Goal: Task Accomplishment & Management: Complete application form

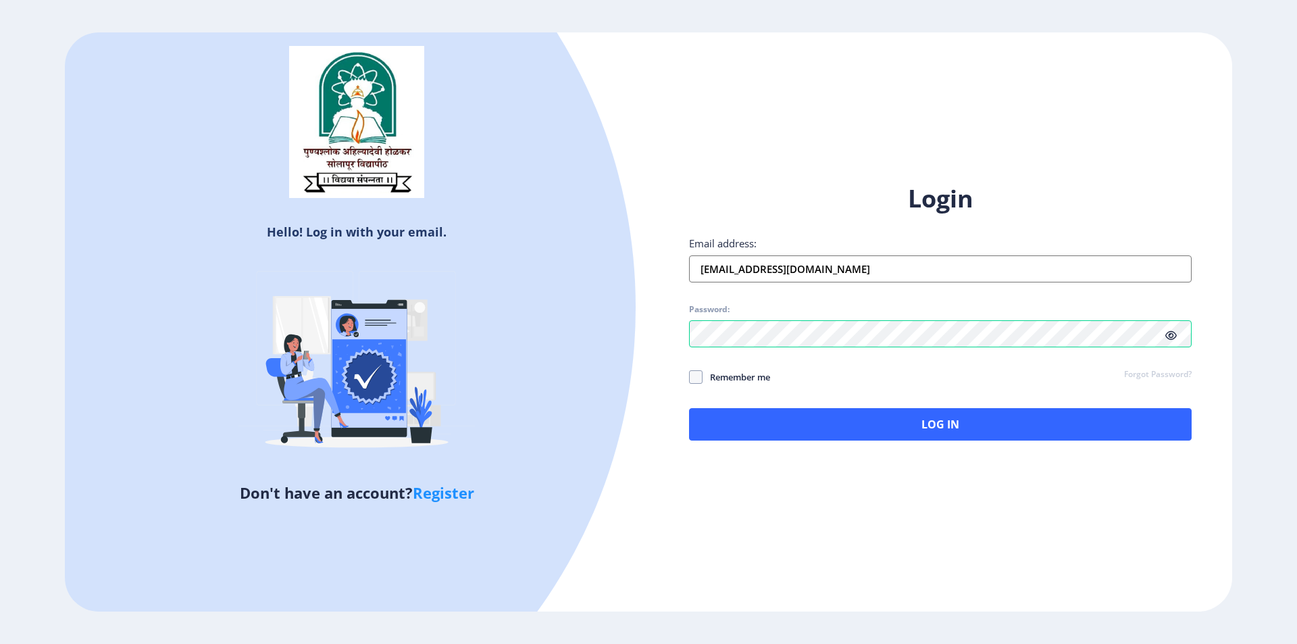
click at [1173, 335] on icon at bounding box center [1171, 335] width 11 height 10
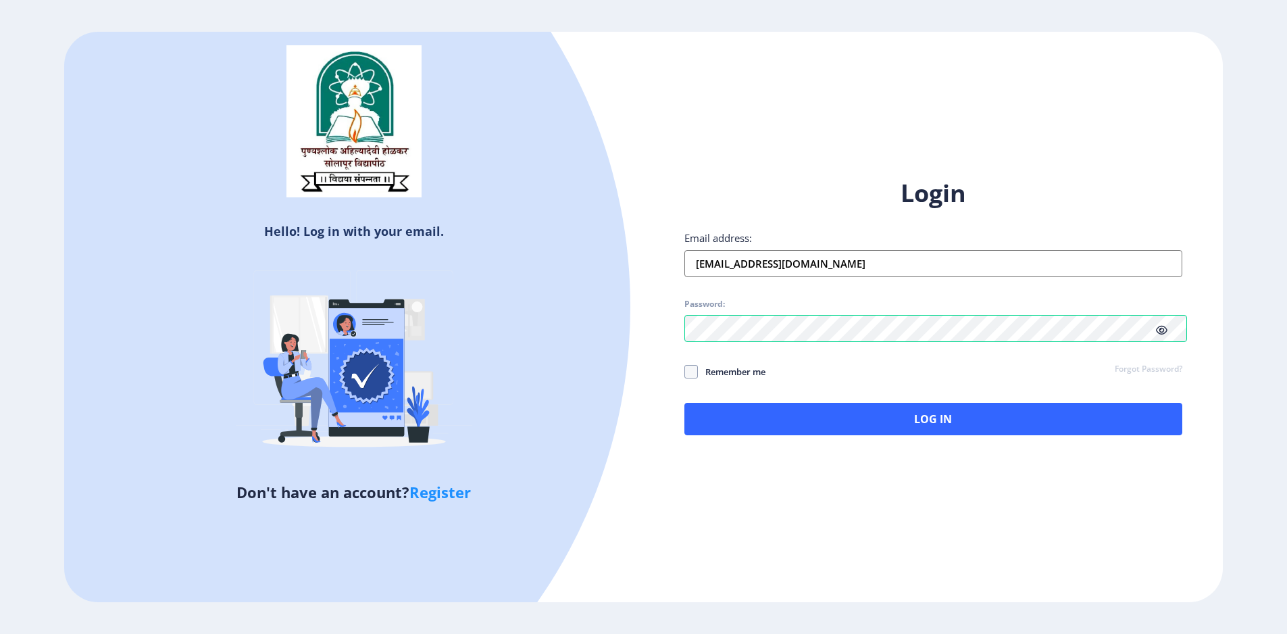
click at [1168, 335] on icon at bounding box center [1161, 330] width 11 height 10
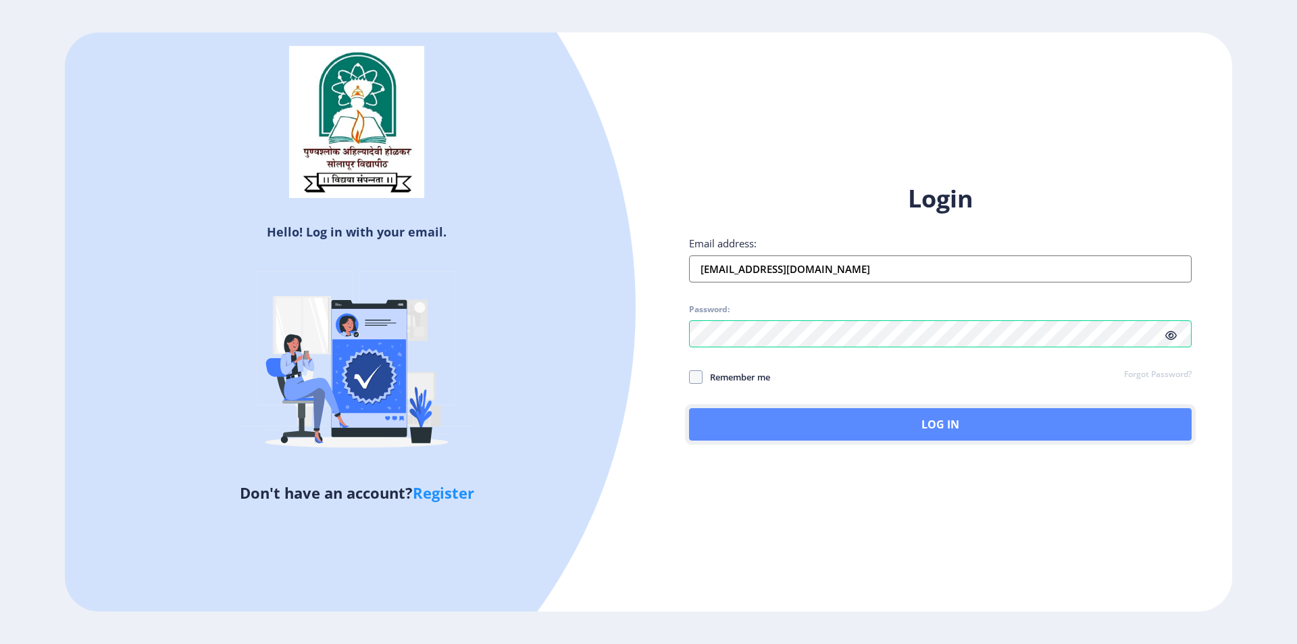
click at [987, 424] on button "Log In" at bounding box center [940, 424] width 503 height 32
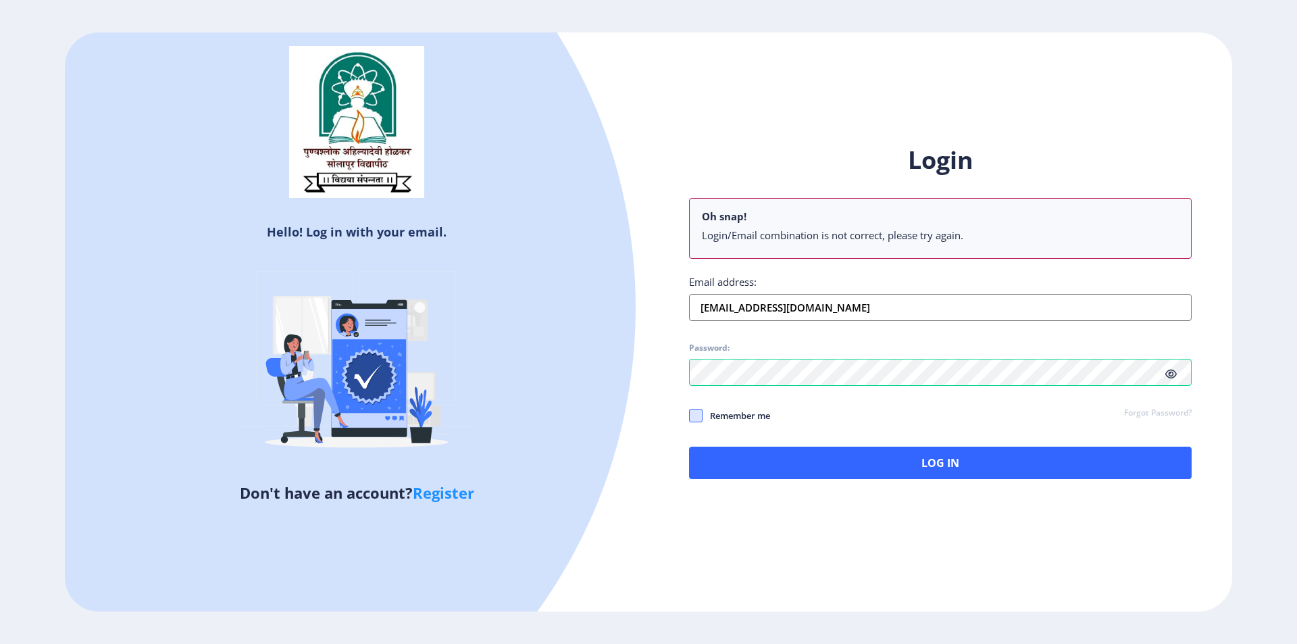
click at [701, 420] on div "Login Oh snap! Login/Email combination is not correct, please try again. Email …" at bounding box center [940, 311] width 503 height 335
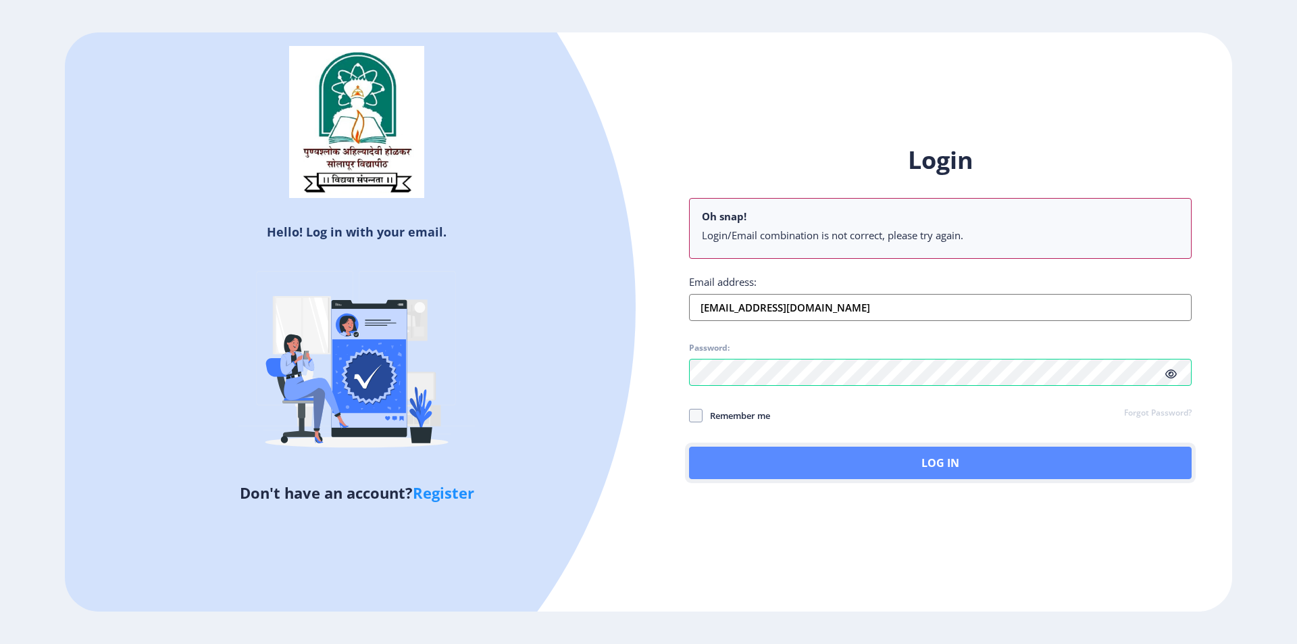
click at [791, 467] on button "Log In" at bounding box center [940, 463] width 503 height 32
click at [876, 470] on button "Log In" at bounding box center [940, 463] width 503 height 32
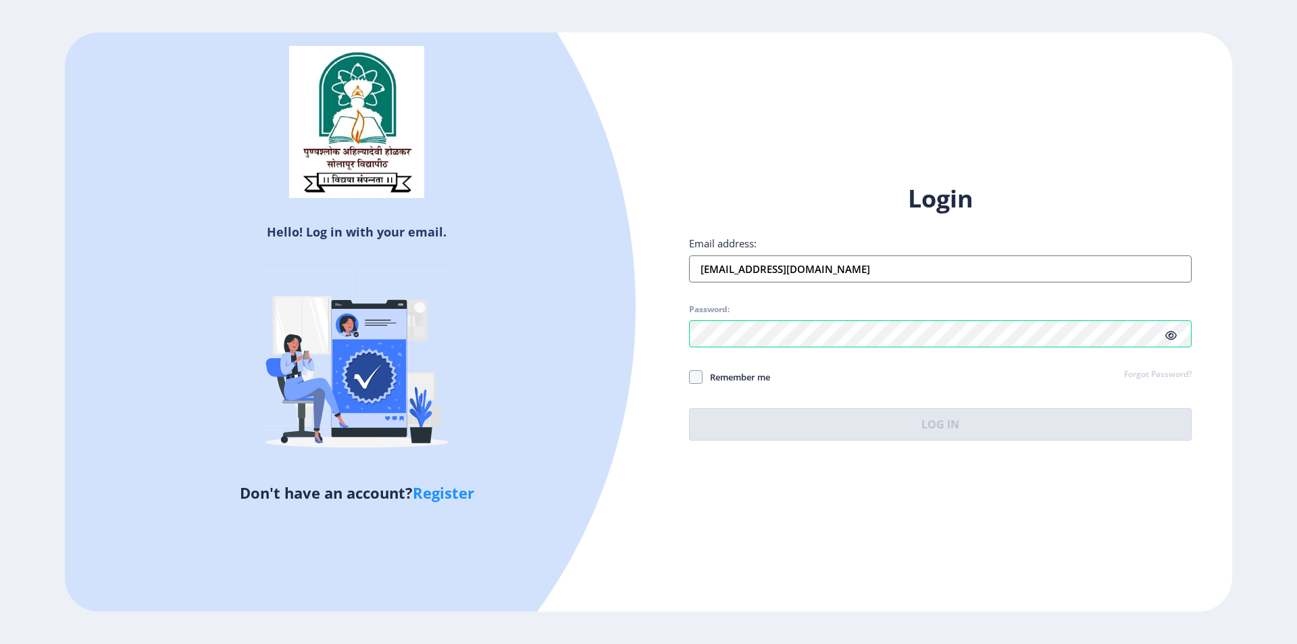
click at [836, 267] on input "[EMAIL_ADDRESS][DOMAIN_NAME]" at bounding box center [940, 268] width 503 height 27
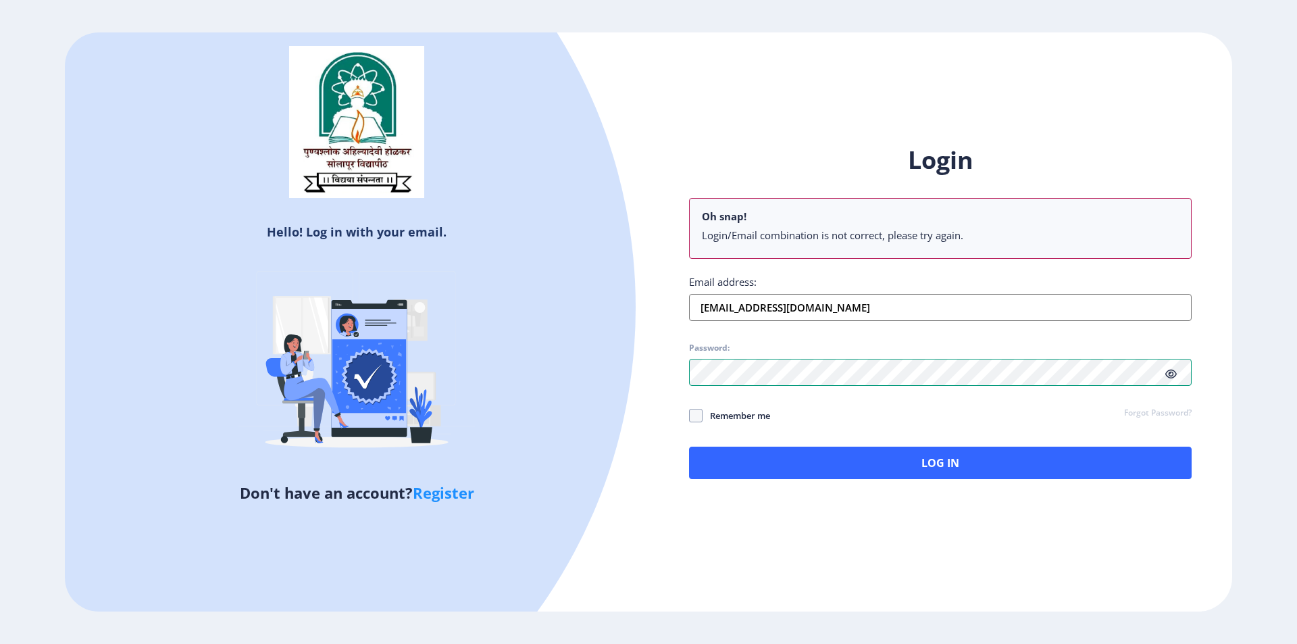
click at [741, 337] on div "Login Oh snap! Login/Email combination is not correct, please try again. Email …" at bounding box center [940, 311] width 503 height 335
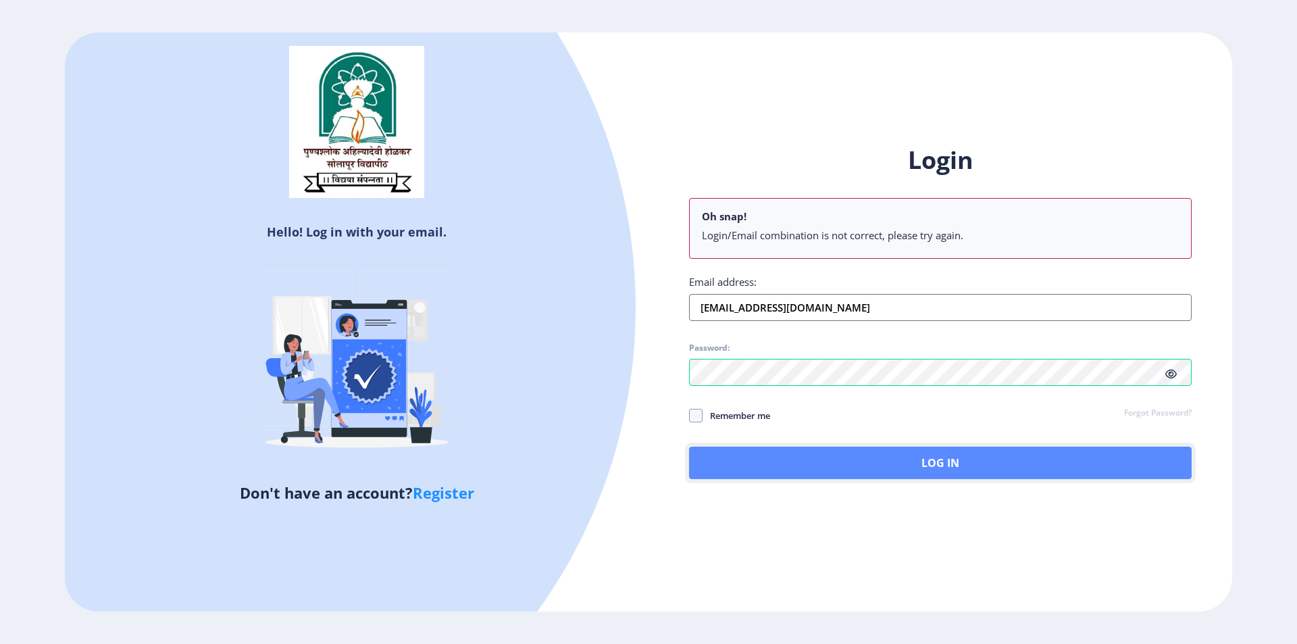
click at [795, 455] on button "Log In" at bounding box center [940, 463] width 503 height 32
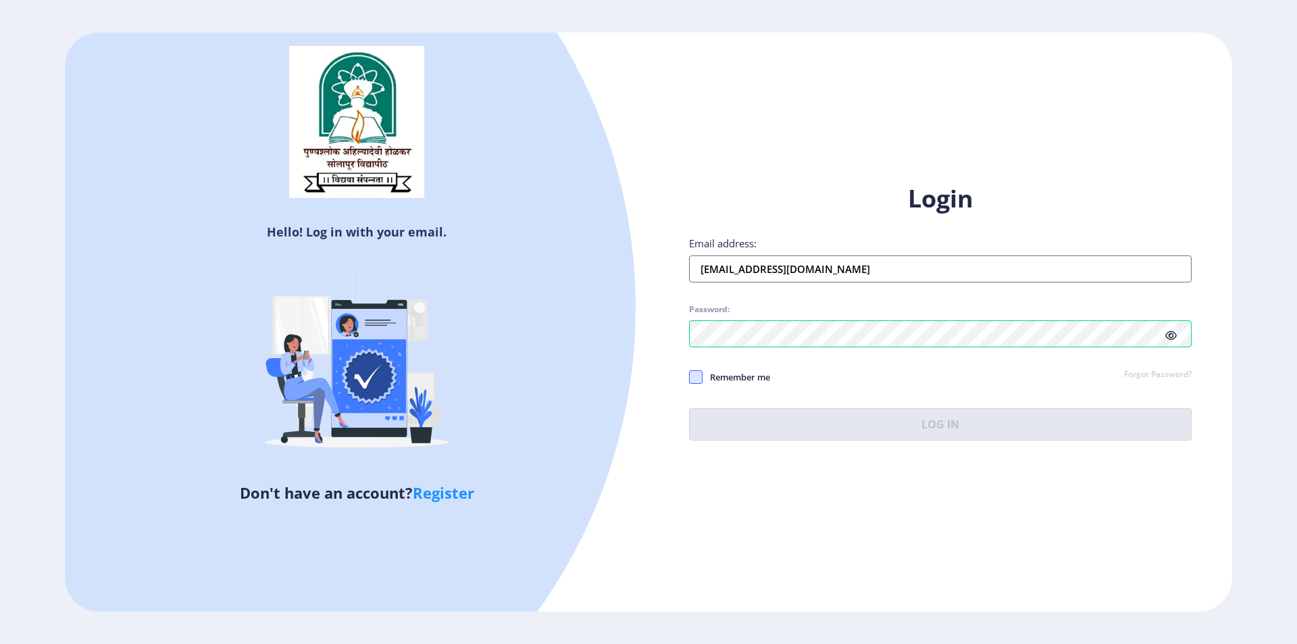
click at [697, 375] on span at bounding box center [696, 377] width 14 height 14
click at [690, 376] on input "Remember me" at bounding box center [689, 376] width 1 height 1
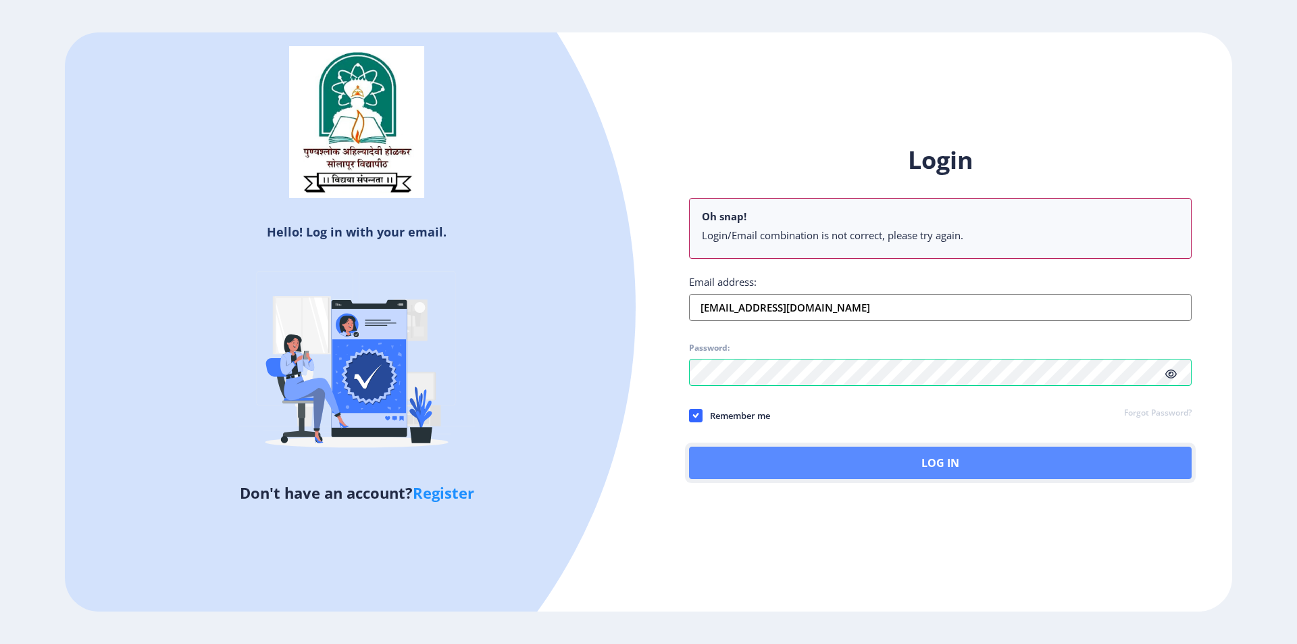
click at [848, 470] on button "Log In" at bounding box center [940, 463] width 503 height 32
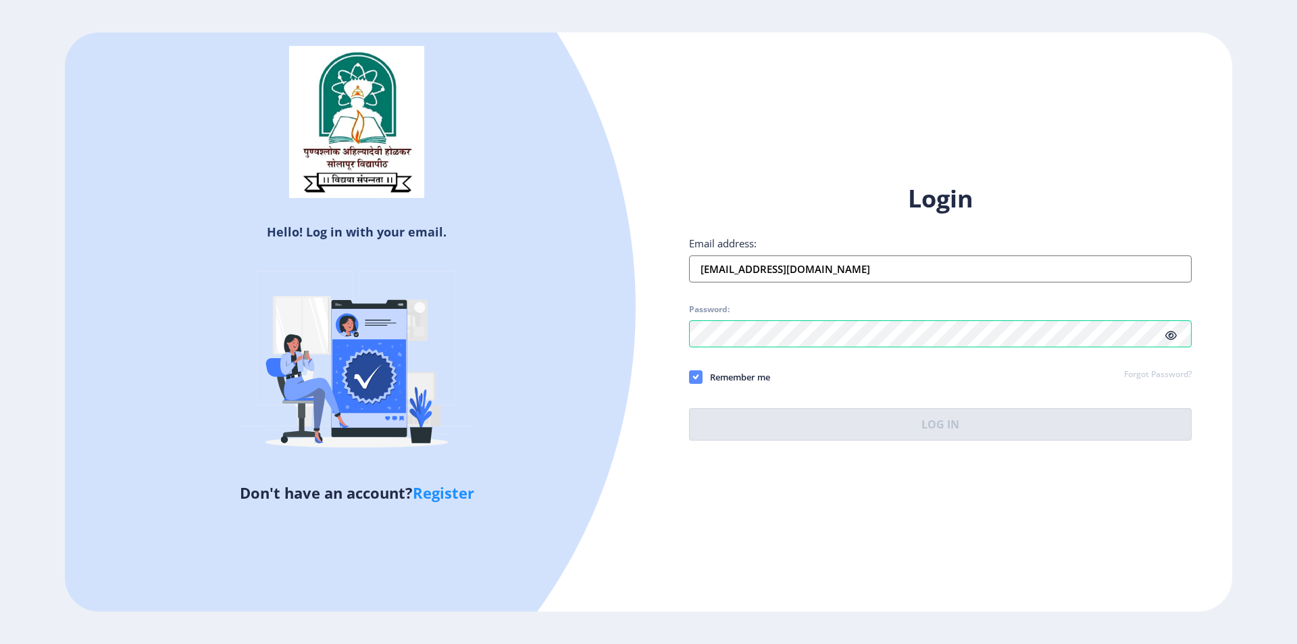
click at [699, 378] on span at bounding box center [696, 377] width 14 height 14
click at [690, 377] on input "Remember me" at bounding box center [689, 376] width 1 height 1
checkbox input "false"
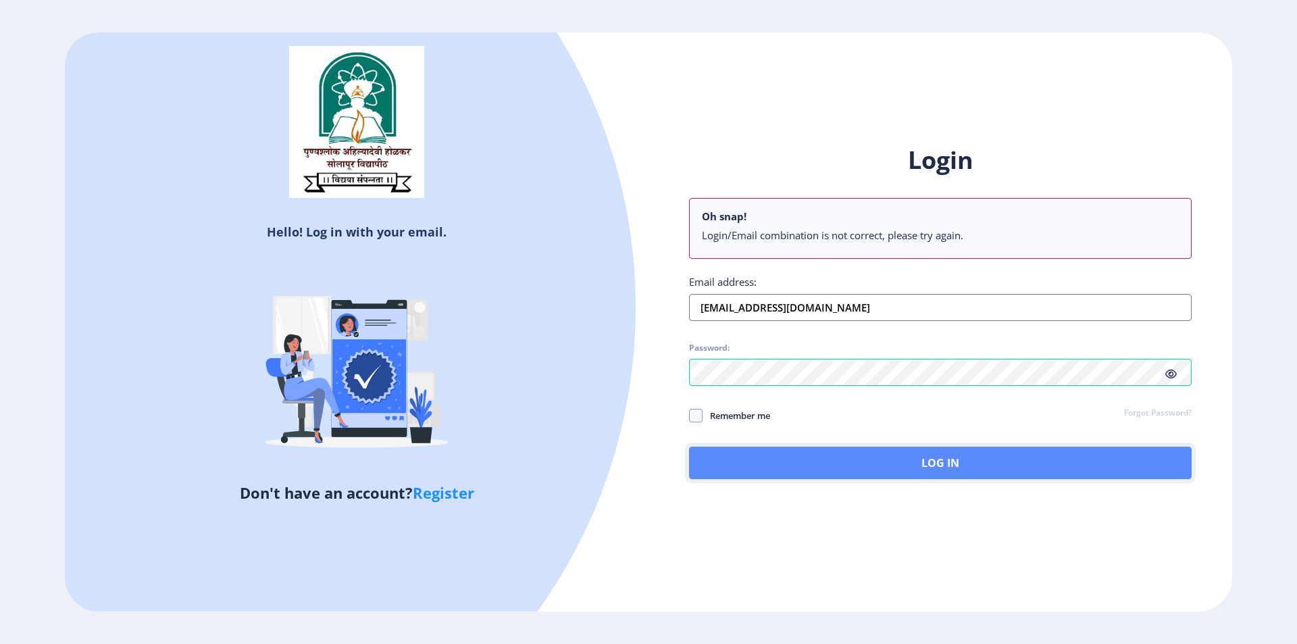
click at [843, 460] on button "Log In" at bounding box center [940, 463] width 503 height 32
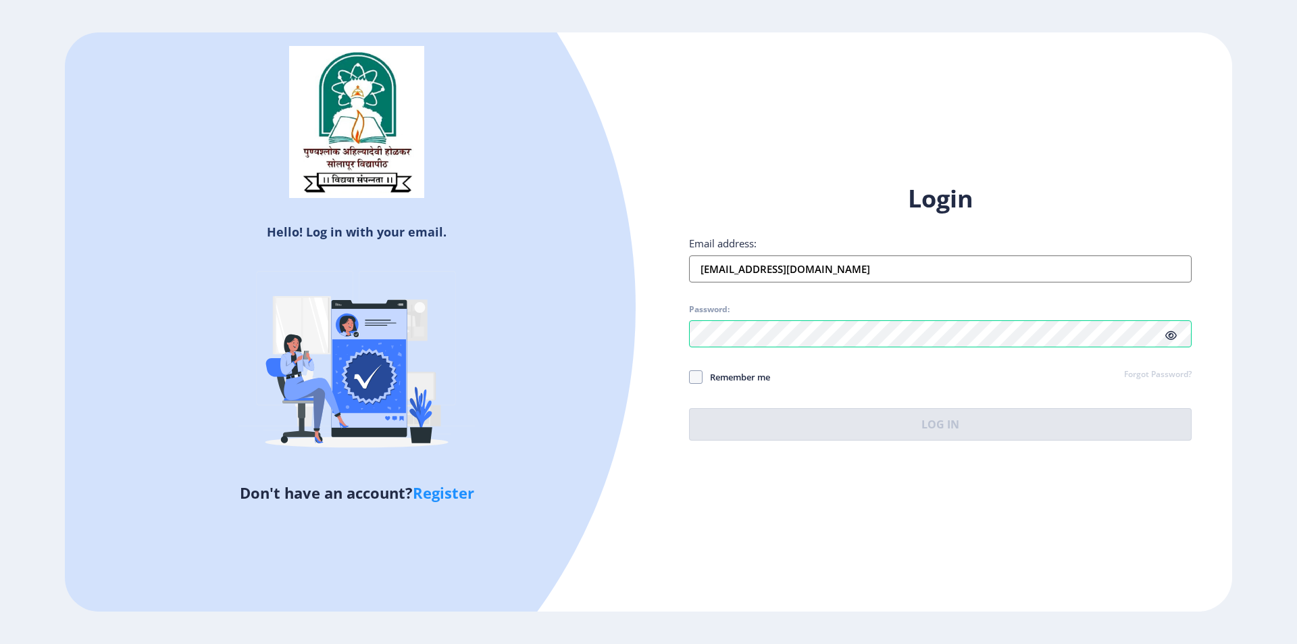
drag, startPoint x: 885, startPoint y: 278, endPoint x: 618, endPoint y: 287, distance: 266.4
click at [618, 287] on div "Hello! Log in with your email. Don't have an account? Register Login Email addr…" at bounding box center [649, 322] width 1168 height 580
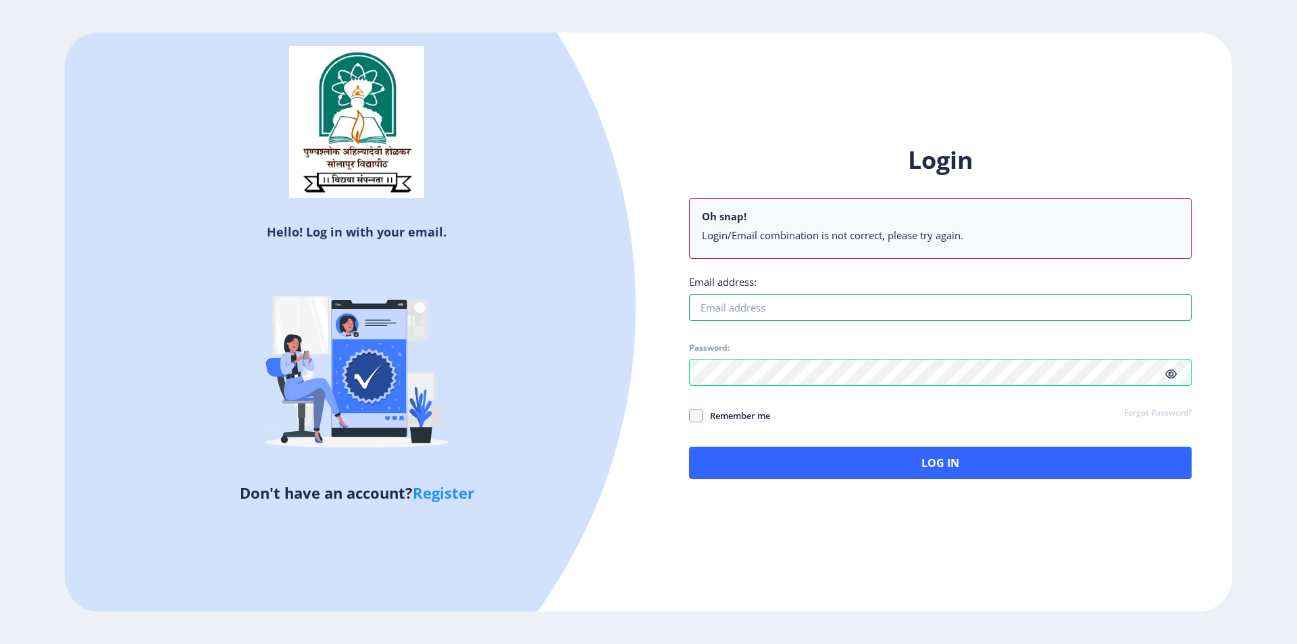
type input "Ÿ"
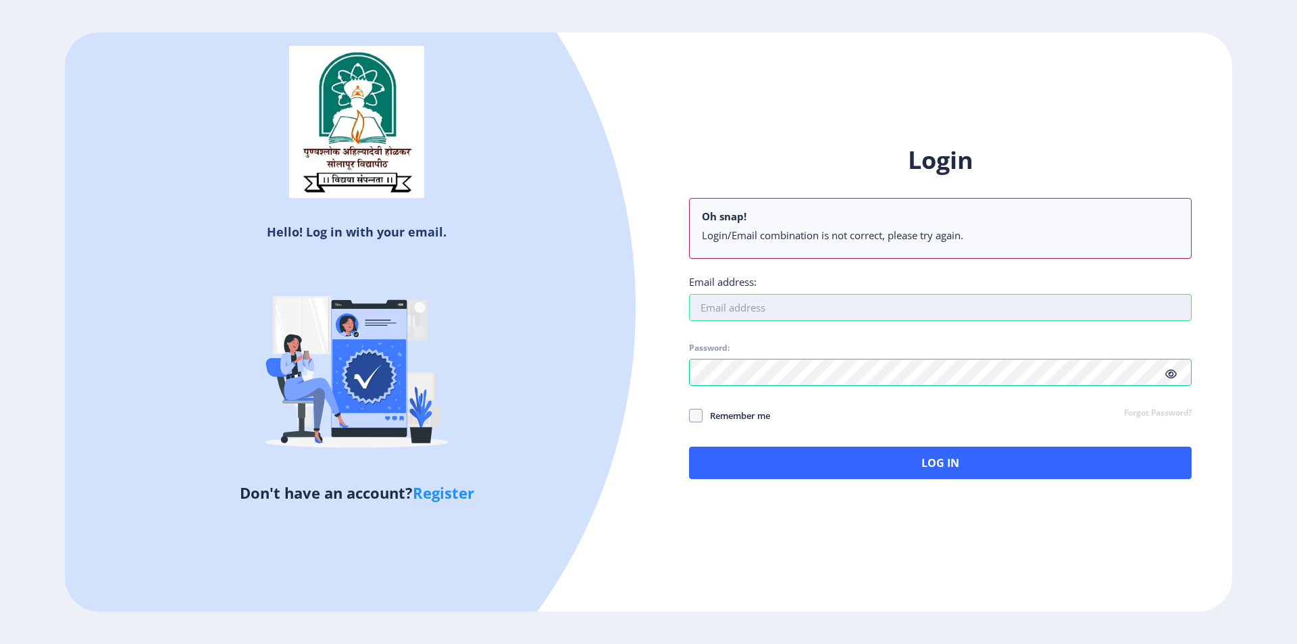
click at [726, 316] on input "Email address:" at bounding box center [940, 307] width 503 height 27
type input "[EMAIL_ADDRESS][DOMAIN_NAME]"
click at [670, 375] on div "Login Oh snap! Login/Email combination is not correct, please try again. Email …" at bounding box center [941, 322] width 584 height 397
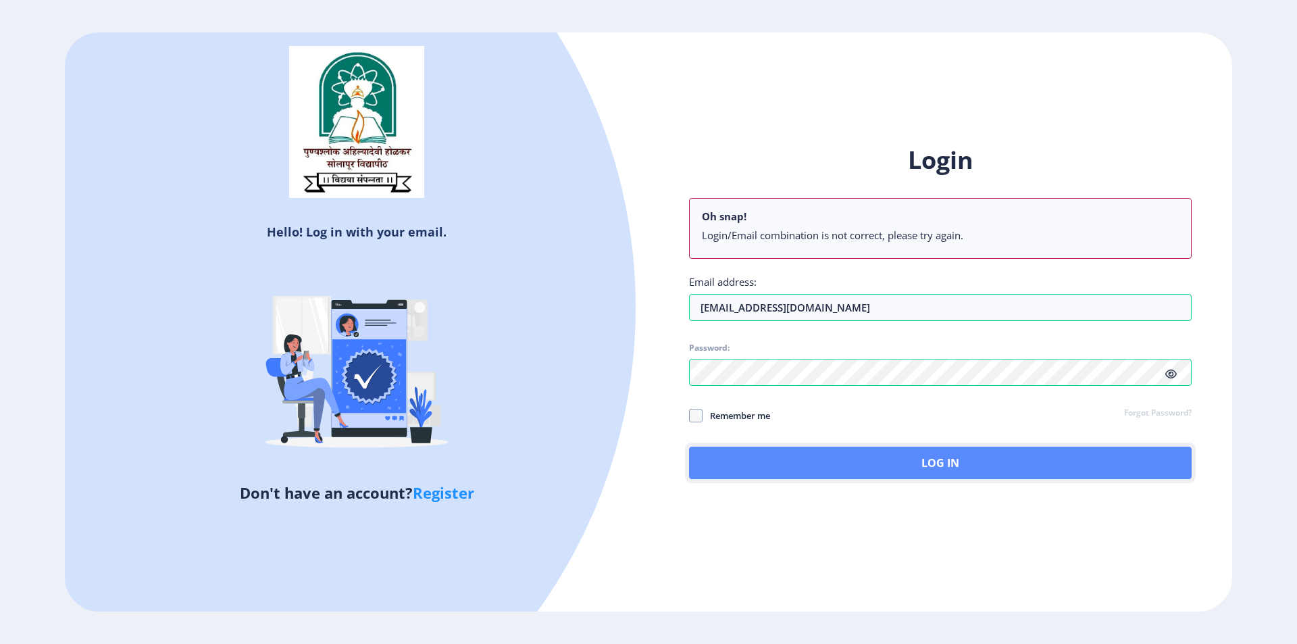
click at [844, 454] on button "Log In" at bounding box center [940, 463] width 503 height 32
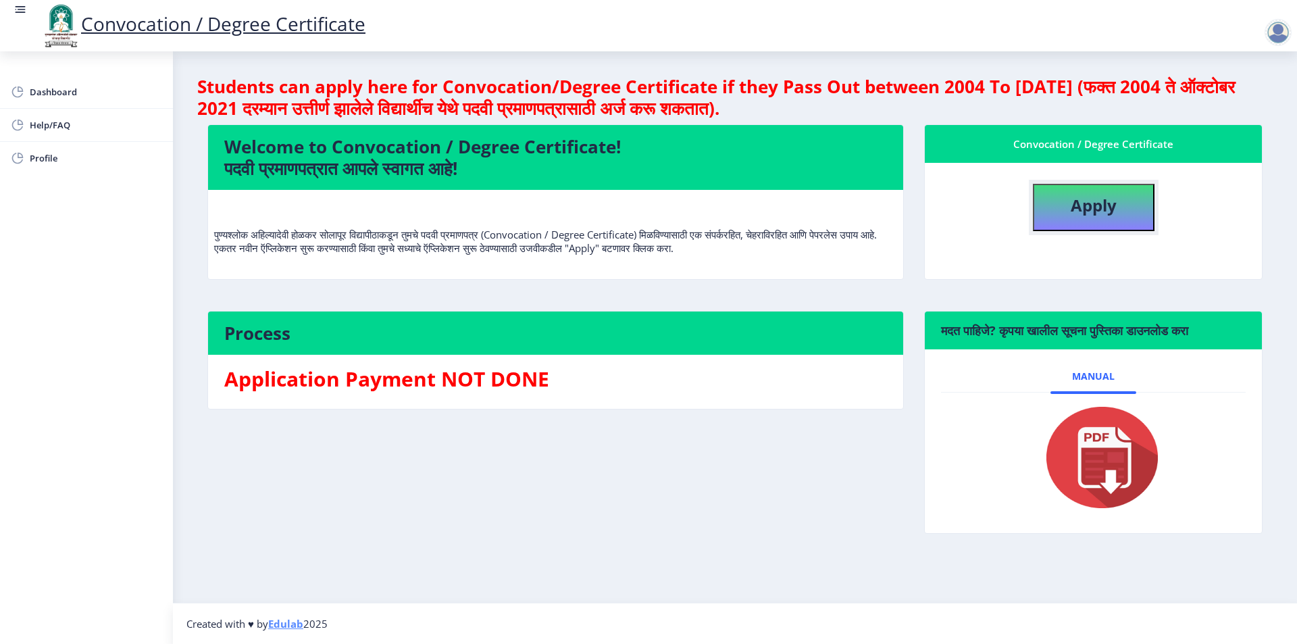
click at [1091, 211] on b "Apply" at bounding box center [1094, 205] width 46 height 22
select select
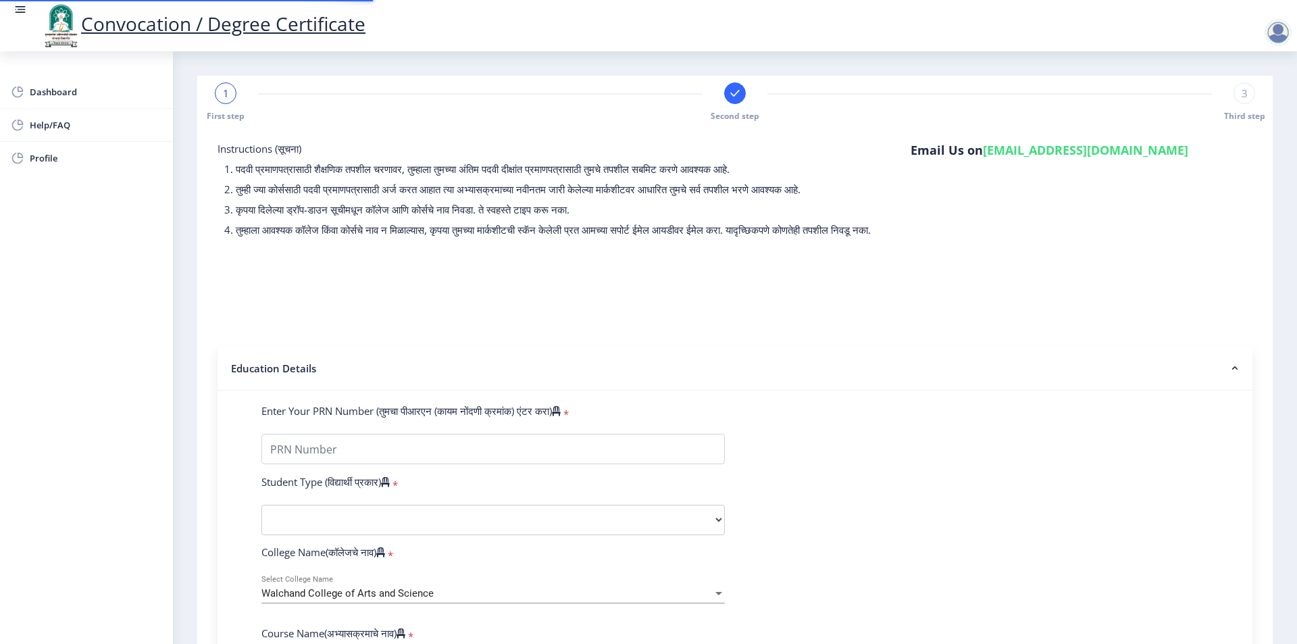
type input "2014032500196064"
select select "Regular"
select select "2018"
select select "March"
select select "Grade B+"
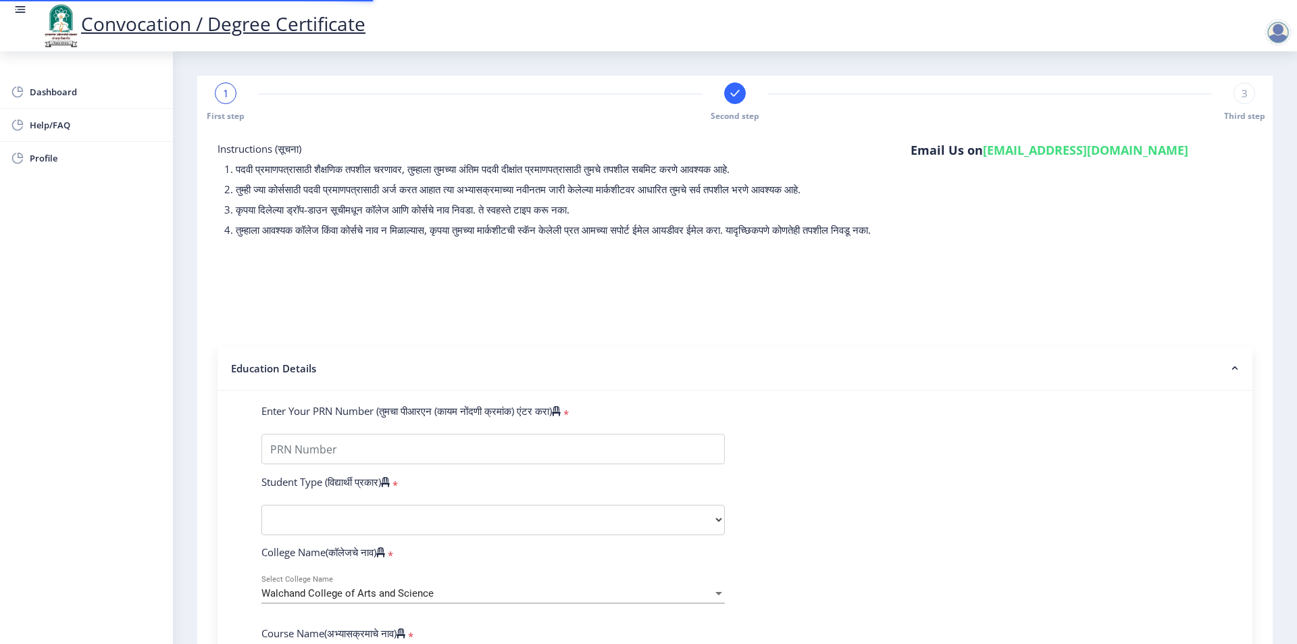
type input "269338"
type input "[PERSON_NAME] [PERSON_NAME]"
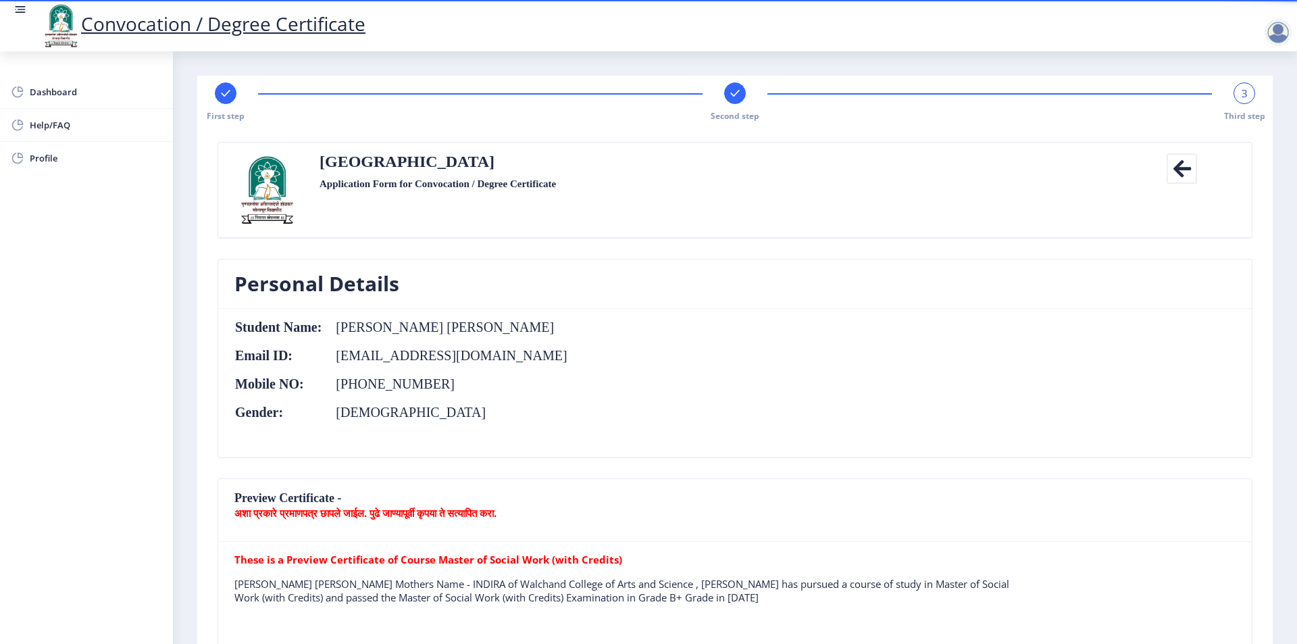
click at [226, 95] on icon at bounding box center [225, 93] width 9 height 7
select select "Regular"
select select "2018"
select select "March"
select select "Grade B+"
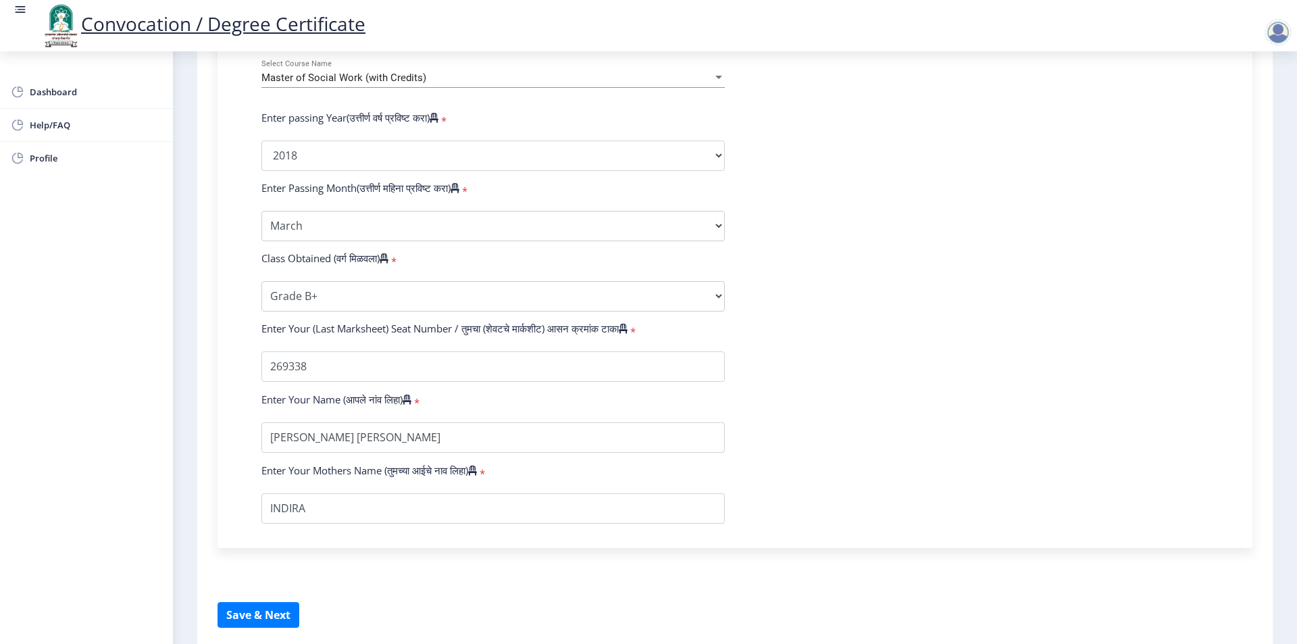
scroll to position [663, 0]
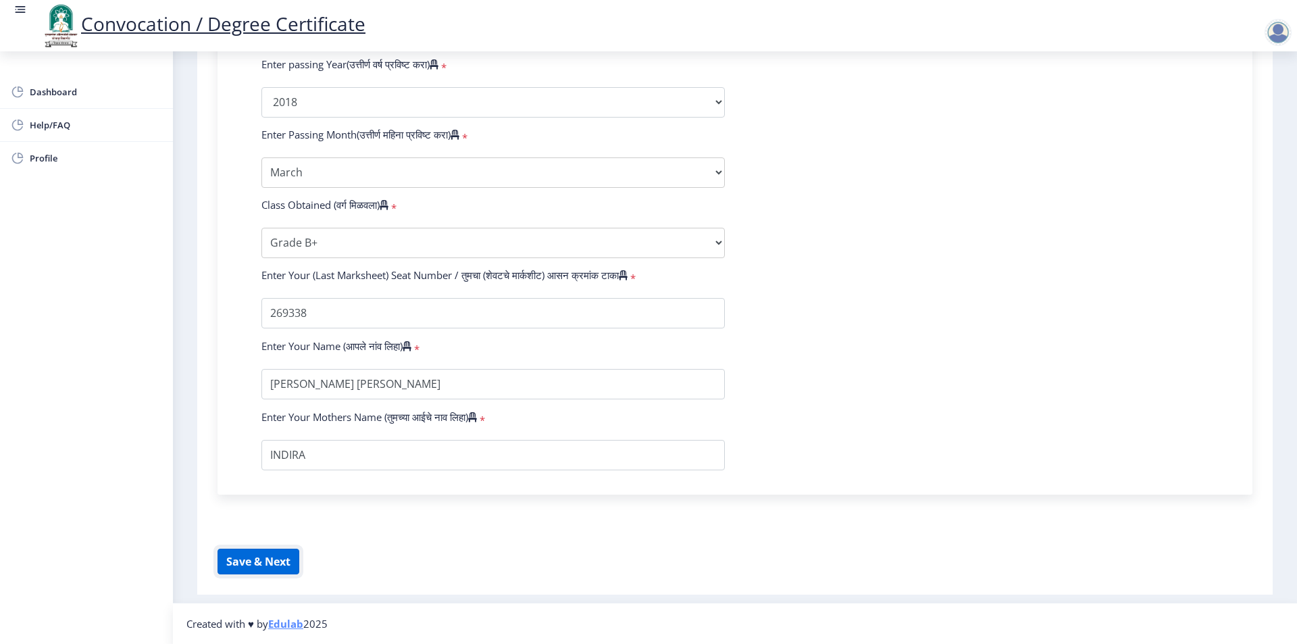
click at [272, 556] on button "Save & Next" at bounding box center [259, 562] width 82 height 26
select select
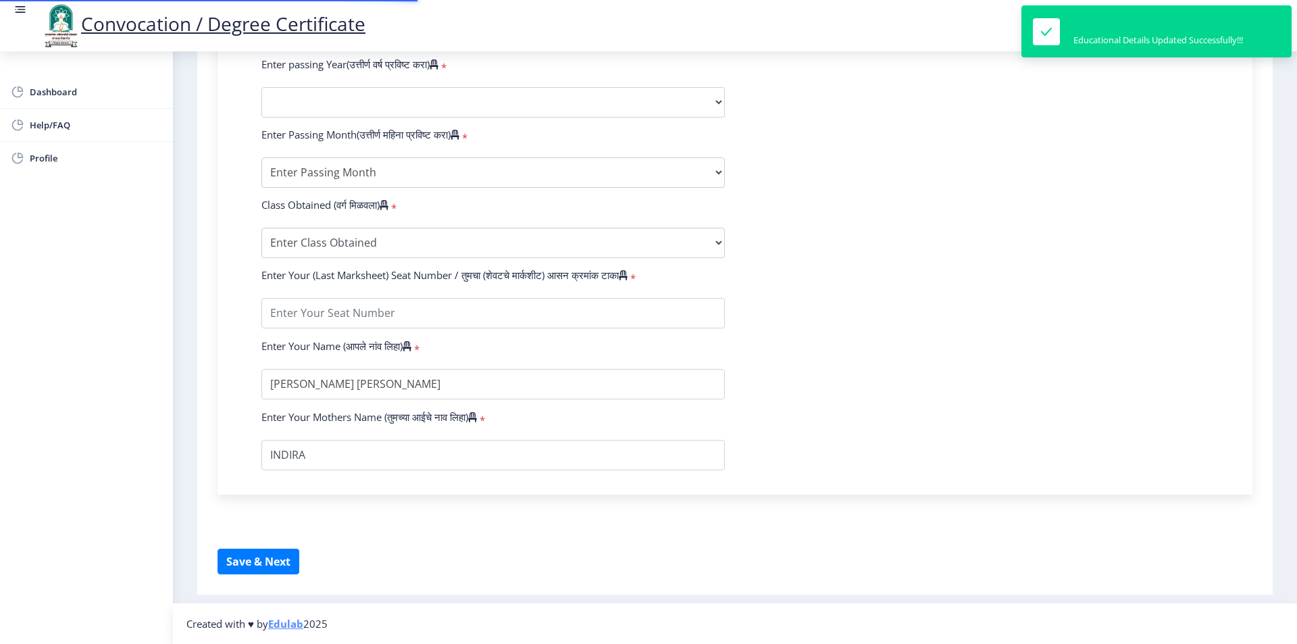
type input "2014032500196064"
select select "Regular"
select select "2018"
select select "March"
select select "Grade B+"
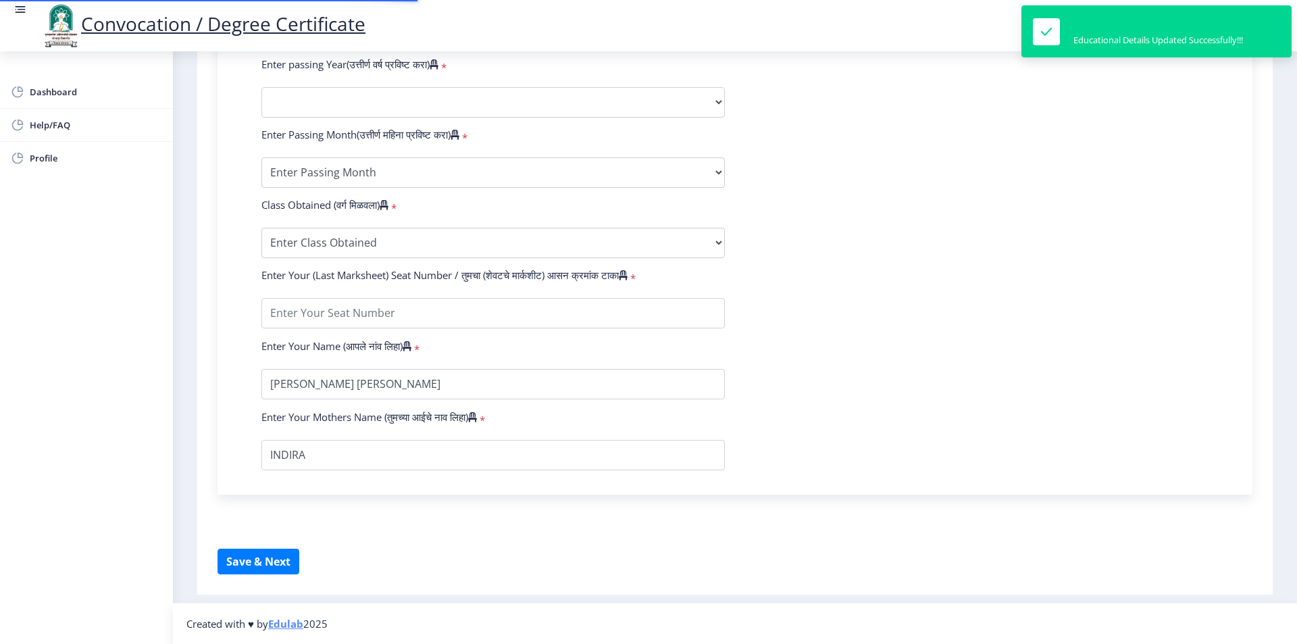
type input "269338"
type input "[PERSON_NAME] [PERSON_NAME]"
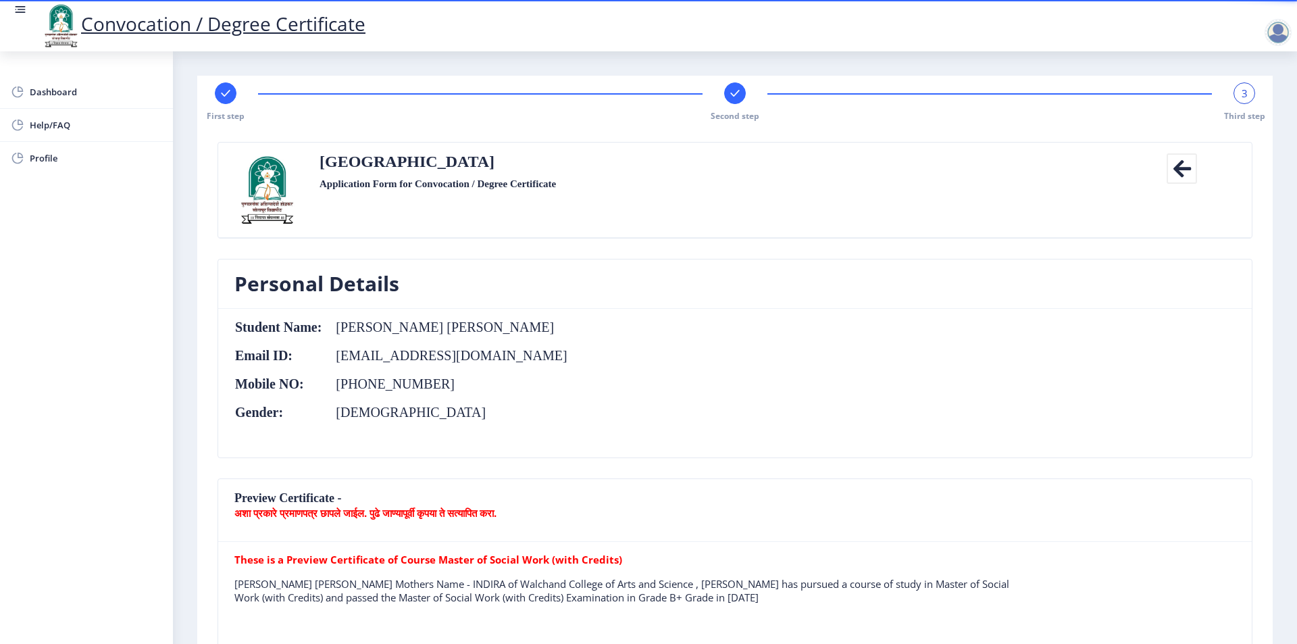
click at [226, 97] on rect at bounding box center [226, 93] width 14 height 14
select select "Regular"
select select "2018"
select select "March"
select select "Grade B+"
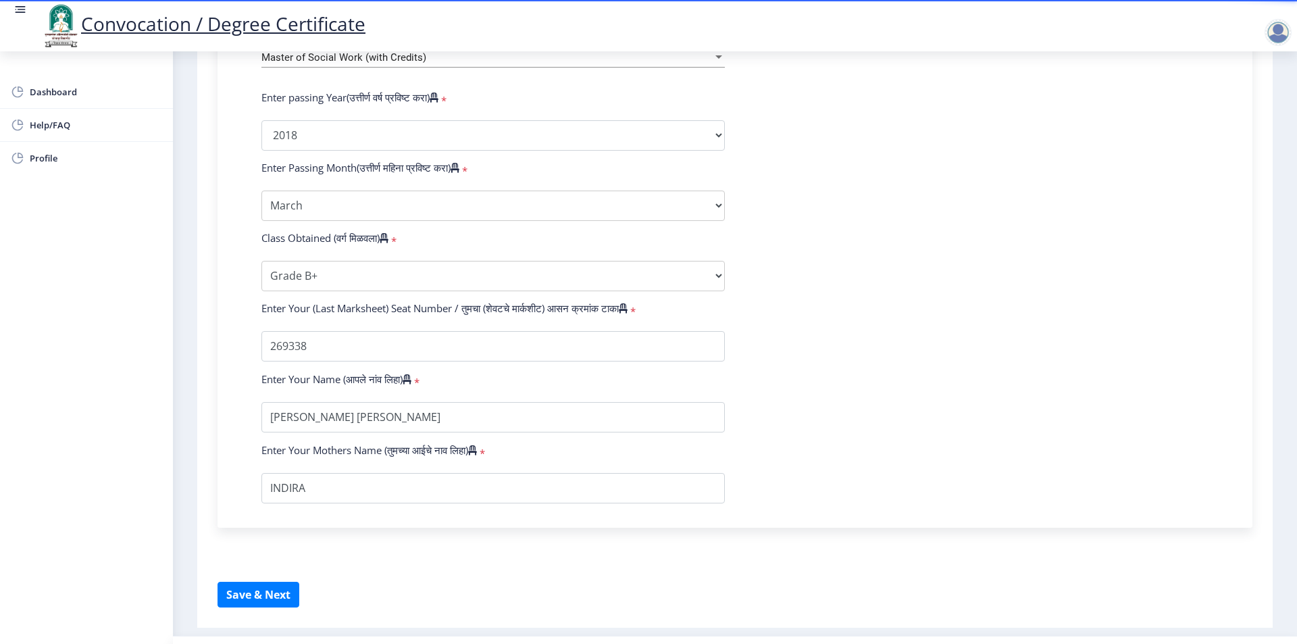
scroll to position [595, 0]
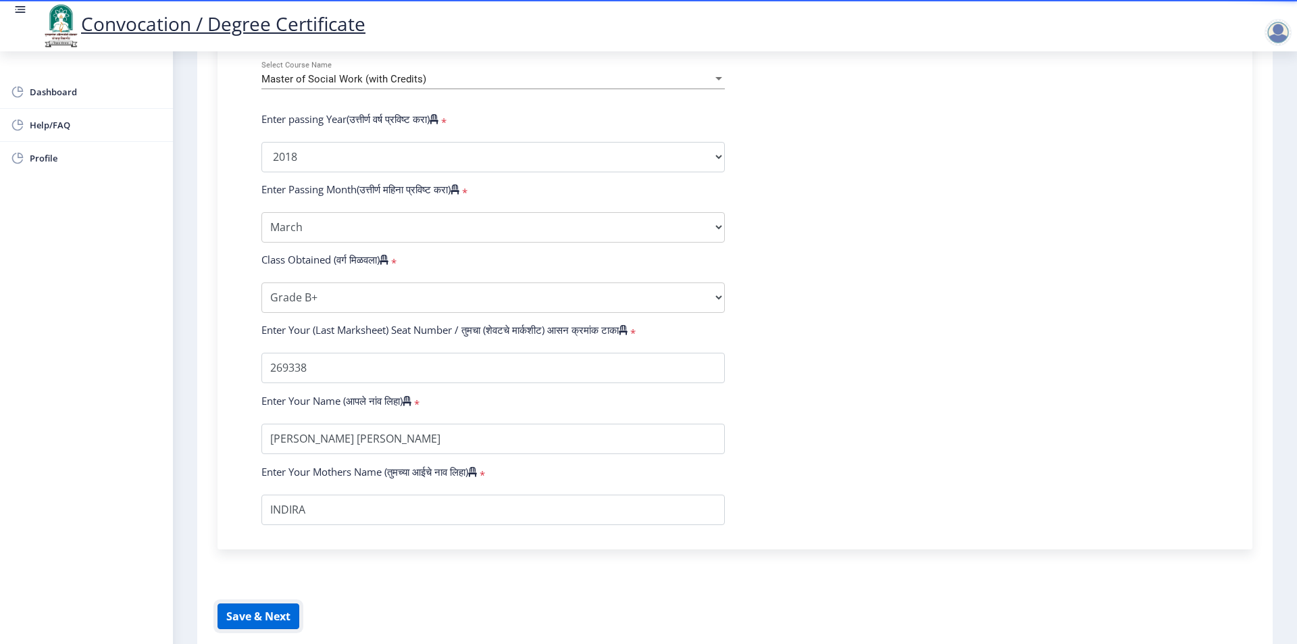
click at [244, 629] on button "Save & Next" at bounding box center [259, 616] width 82 height 26
select select
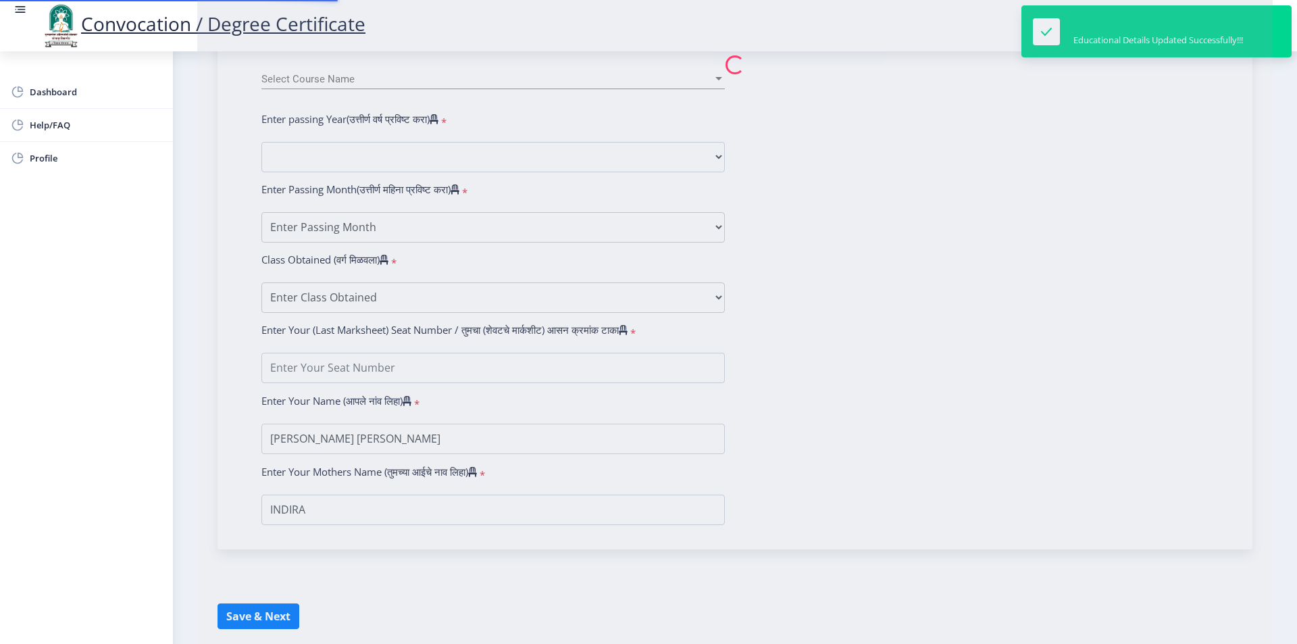
type input "2014032500196064"
select select "Regular"
select select "2018"
select select "March"
select select "Grade B+"
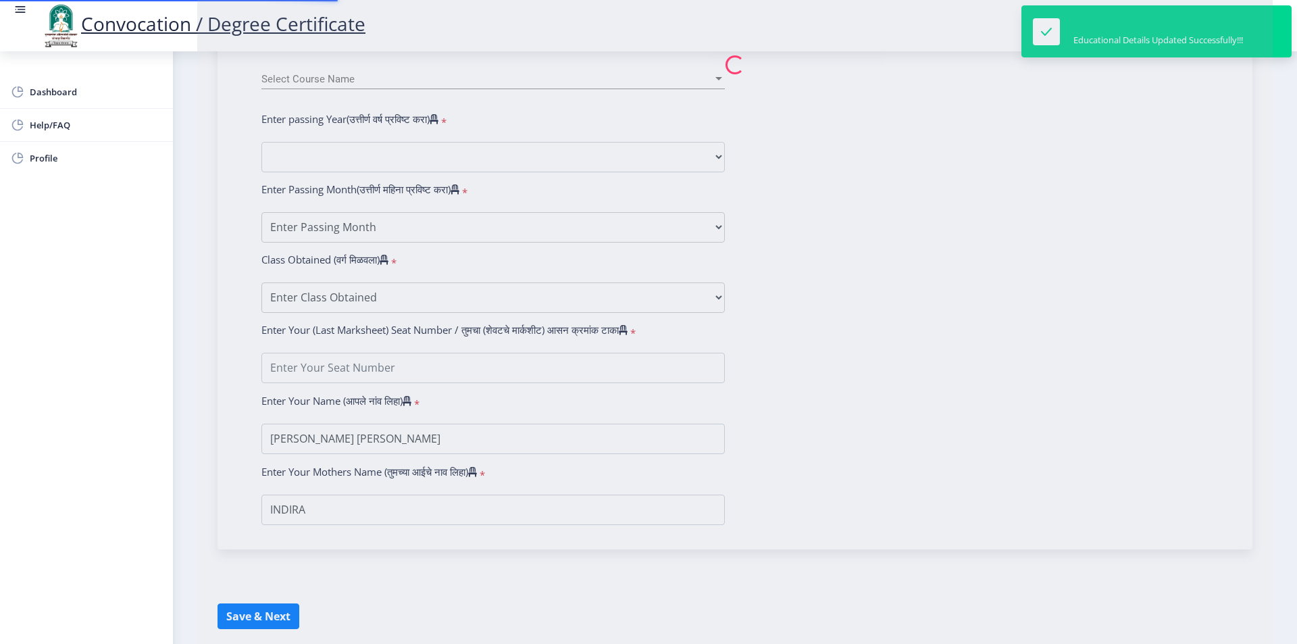
type input "269338"
type input "[PERSON_NAME] [PERSON_NAME]"
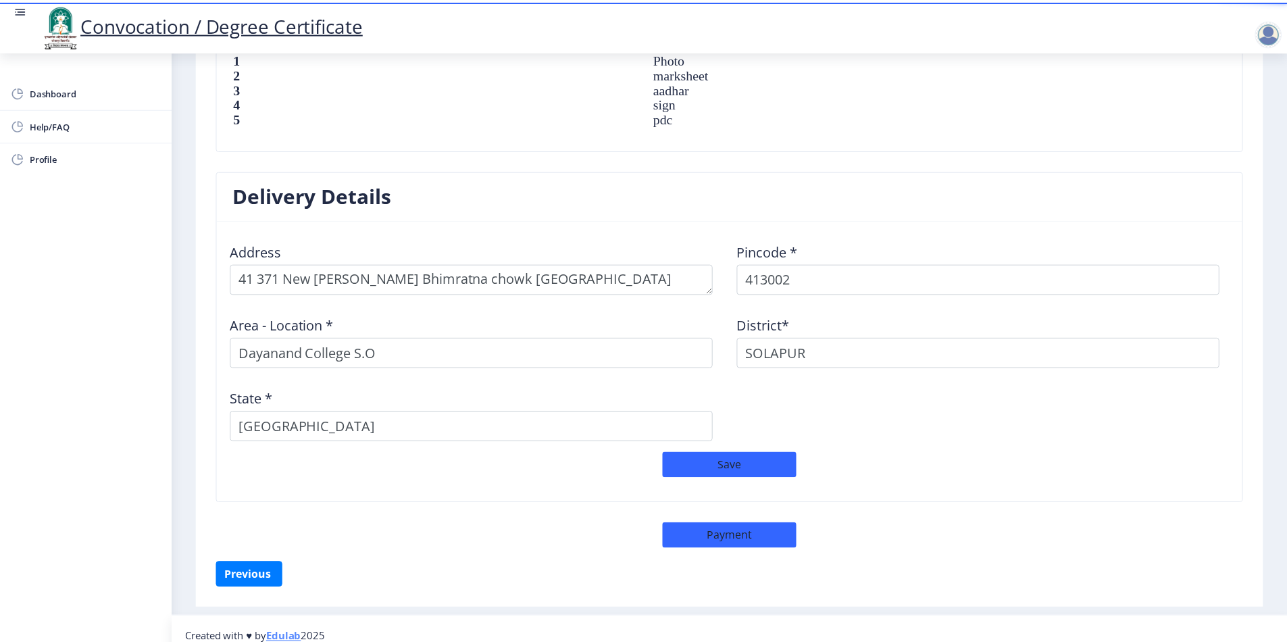
scroll to position [989, 0]
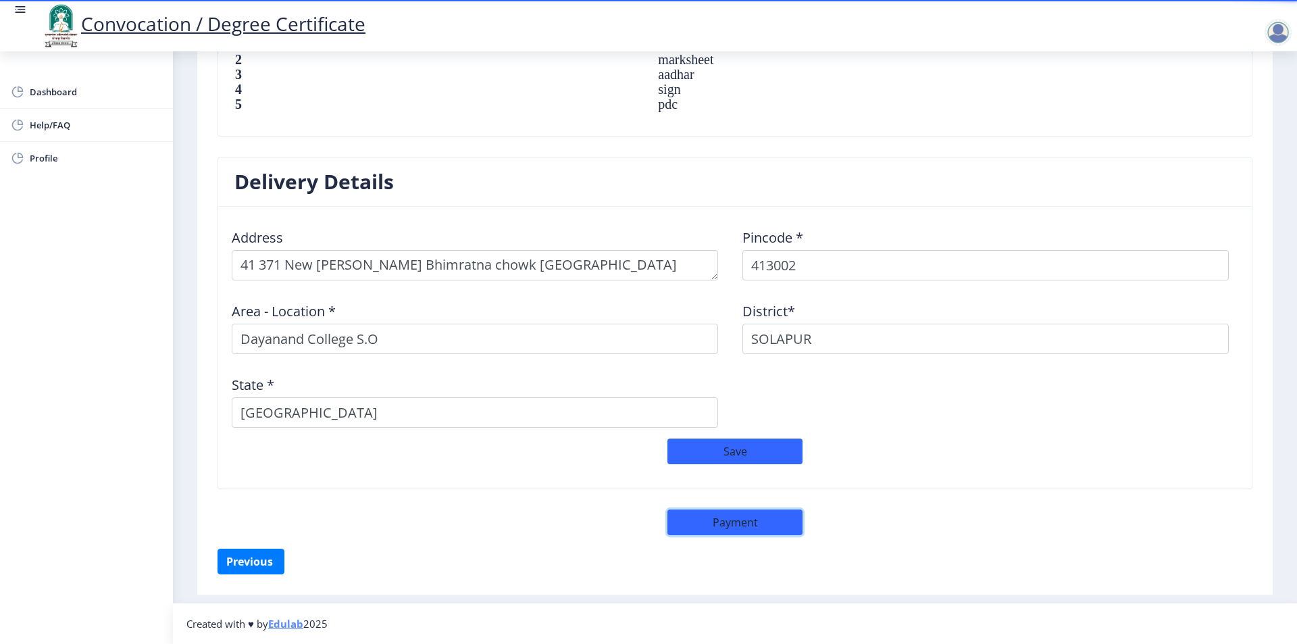
click at [730, 528] on button "Payment" at bounding box center [735, 522] width 135 height 26
select select "sealed"
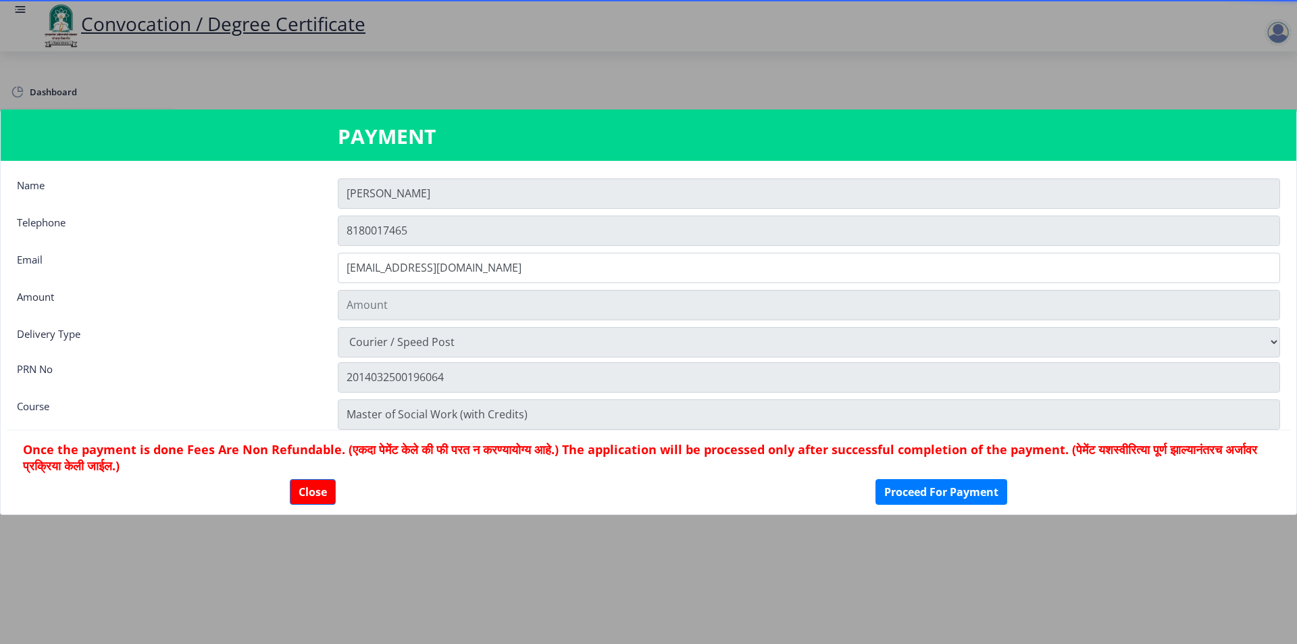
type input "2885"
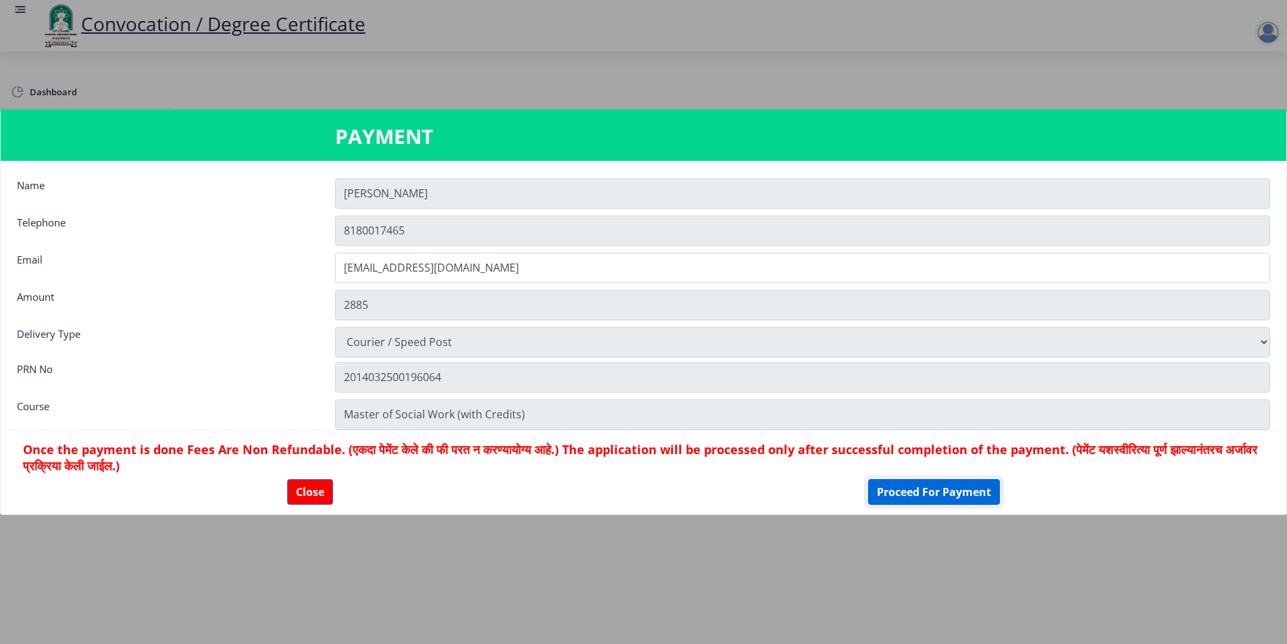
click at [961, 490] on button "Proceed For Payment" at bounding box center [934, 492] width 132 height 26
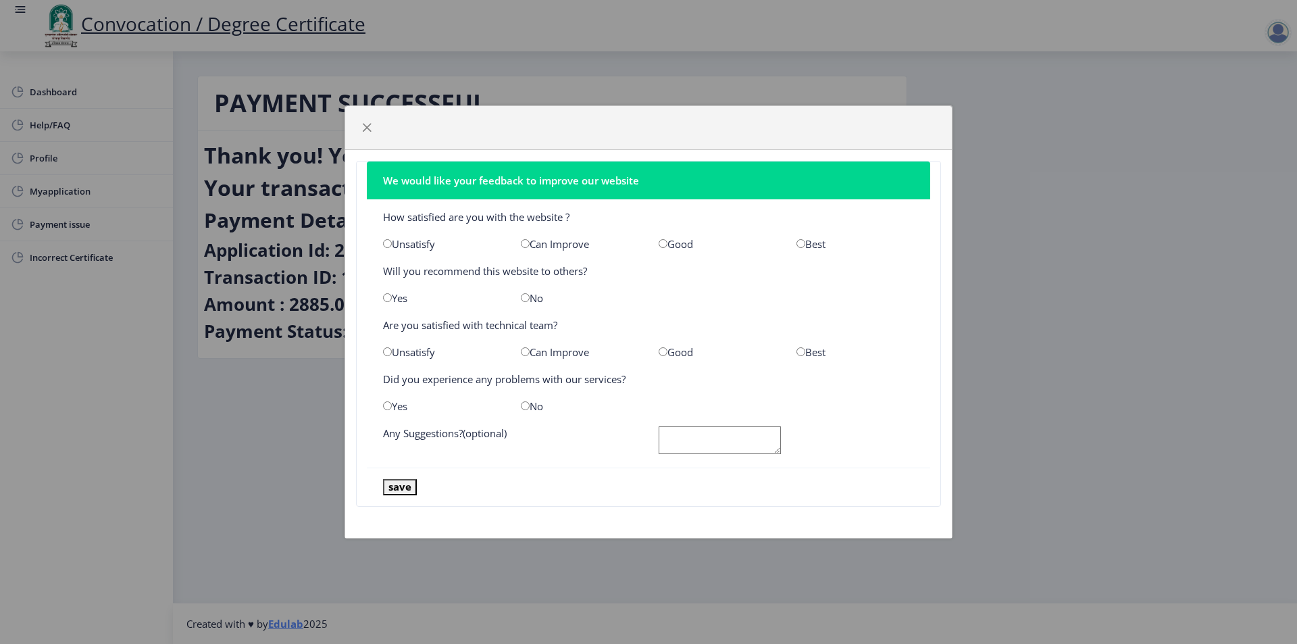
click at [388, 245] on input "radio" at bounding box center [387, 243] width 9 height 9
radio input "true"
click at [527, 298] on input "radio" at bounding box center [525, 297] width 9 height 9
radio input "true"
click at [526, 353] on input "radio" at bounding box center [525, 351] width 9 height 9
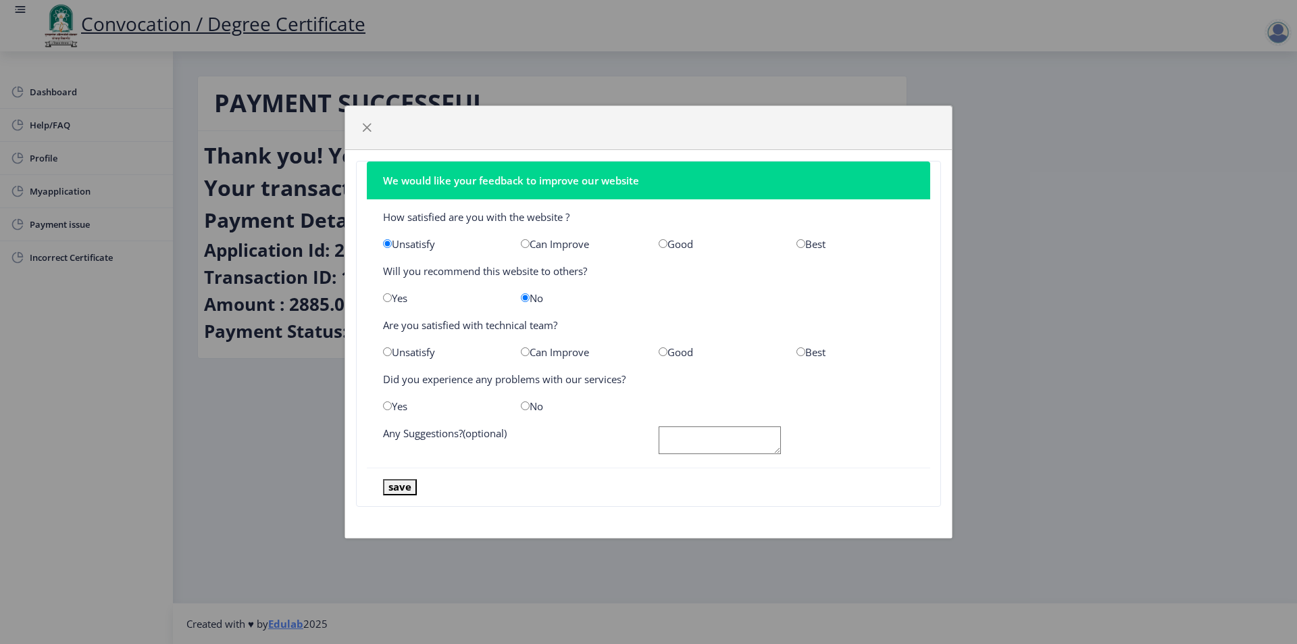
radio input "true"
click at [387, 405] on input "radio" at bounding box center [387, 405] width 9 height 9
radio input "true"
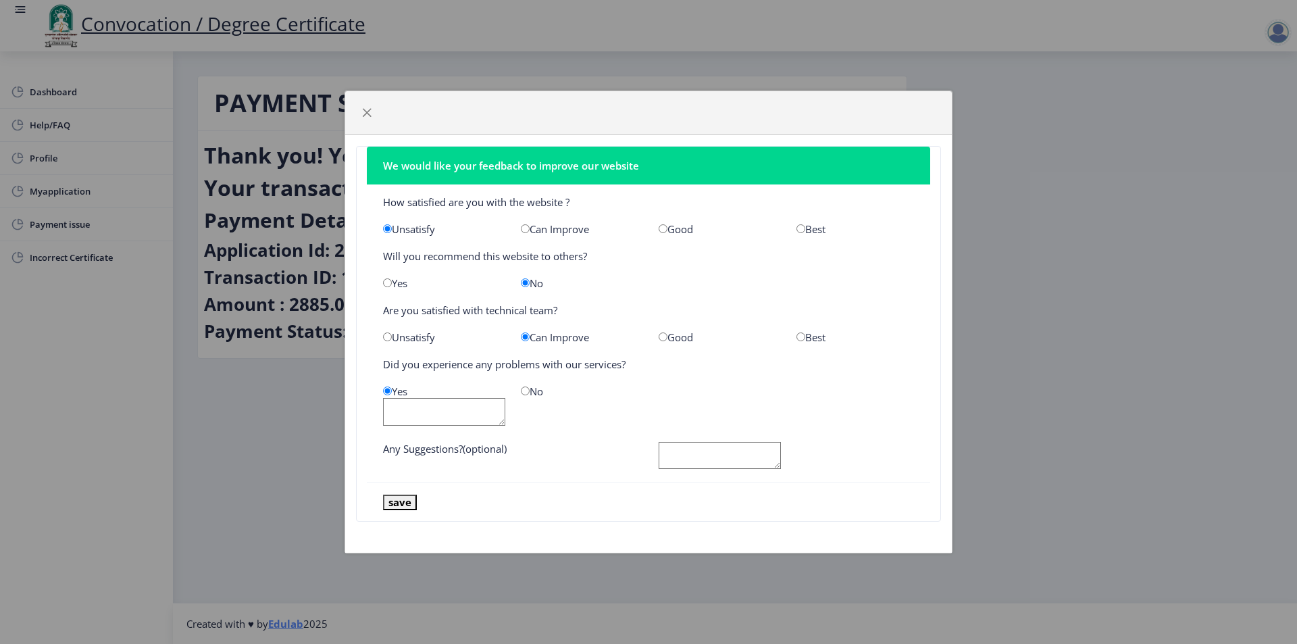
click at [457, 408] on textarea at bounding box center [444, 412] width 122 height 28
type textarea "»"
click at [711, 445] on textarea at bounding box center [720, 456] width 122 height 28
click at [528, 390] on input "radio" at bounding box center [525, 391] width 9 height 9
radio input "true"
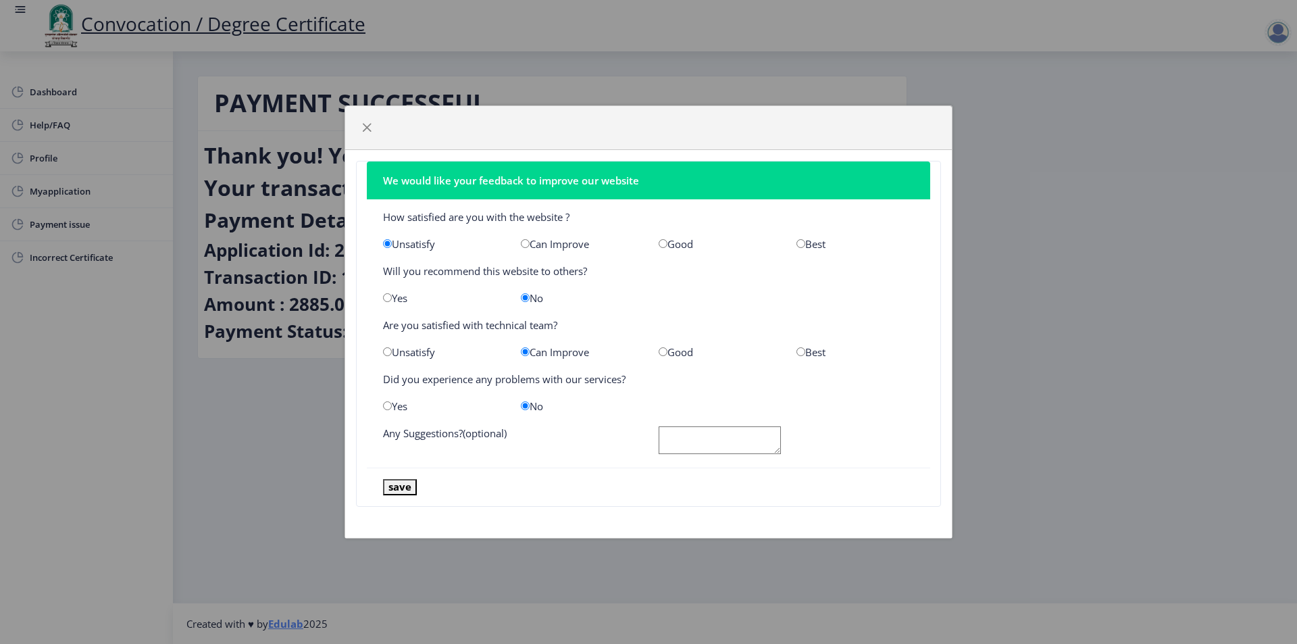
drag, startPoint x: 676, startPoint y: 438, endPoint x: 686, endPoint y: 438, distance: 10.1
click at [676, 438] on textarea at bounding box center [720, 440] width 122 height 28
type textarea "why university not provide by hand to hand"
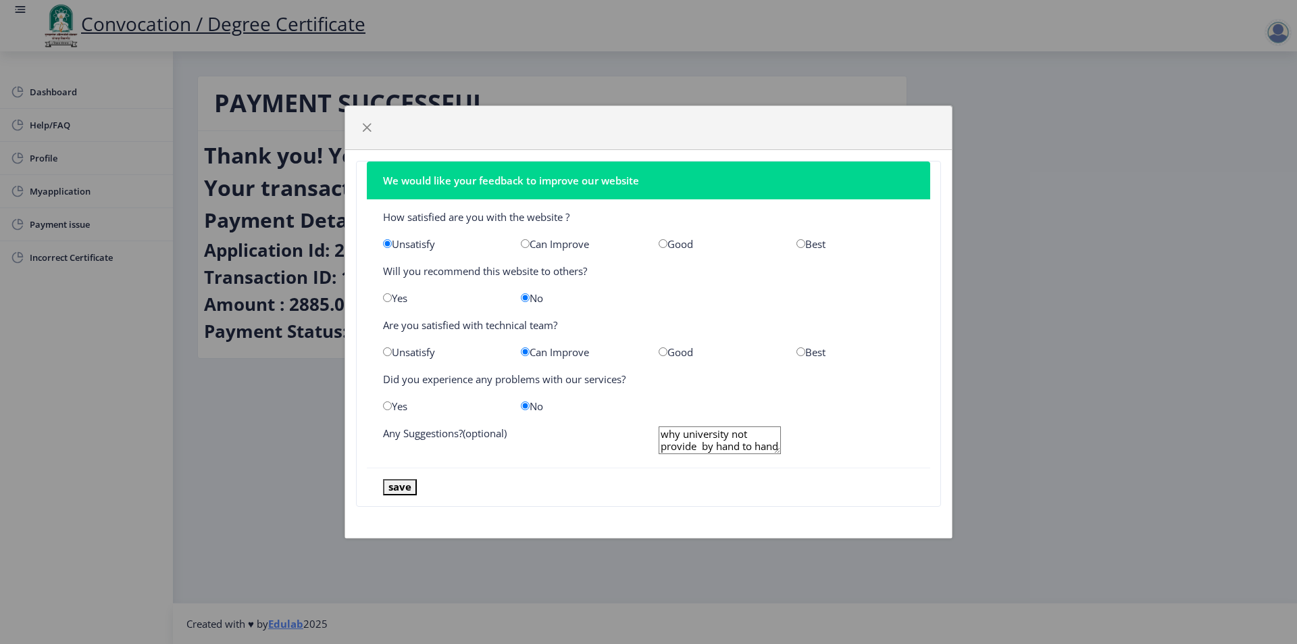
drag, startPoint x: 692, startPoint y: 443, endPoint x: 649, endPoint y: 425, distance: 46.1
click at [649, 425] on nb-card-body "How satisfied are you with the website ? Unsatisfy Can Improve Good Best Will y…" at bounding box center [649, 333] width 564 height 268
click at [749, 449] on textarea "why dose our online website only offer courier delivery for" at bounding box center [720, 440] width 122 height 28
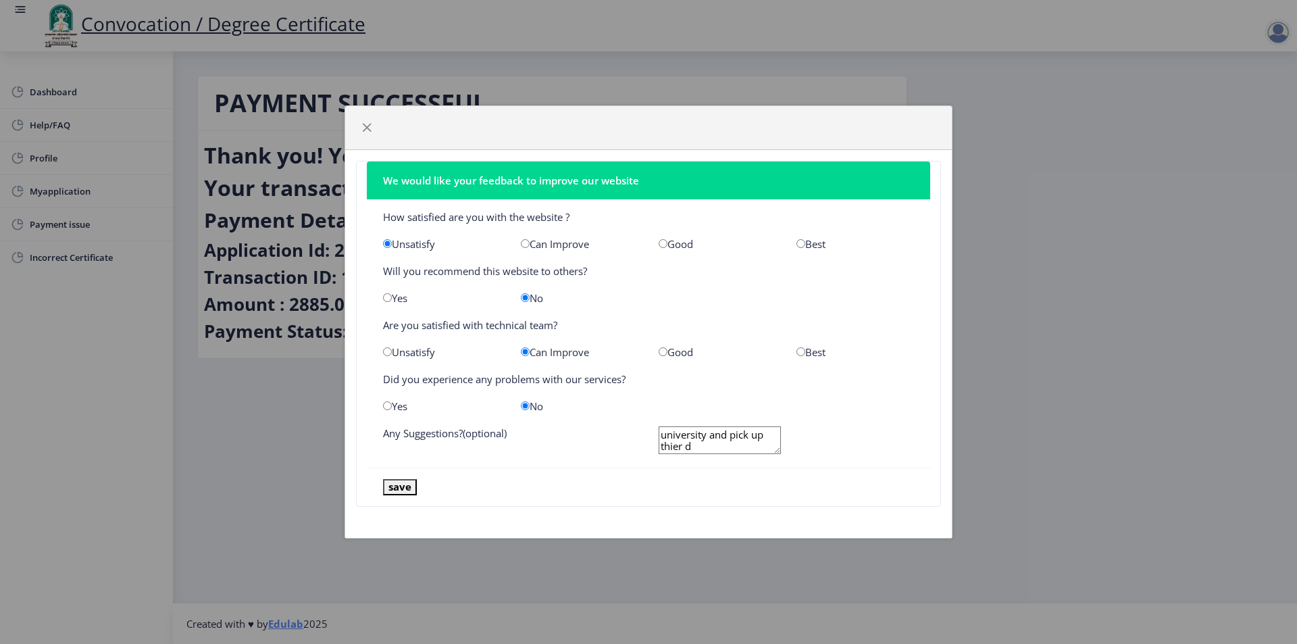
type textarea "why dose our online website only offer courier delivery for university degrees …"
click at [750, 446] on textarea "why dose our online website only offer courier delivery for university degrees …" at bounding box center [720, 440] width 122 height 28
drag, startPoint x: 762, startPoint y: 446, endPoint x: 643, endPoint y: 418, distance: 121.5
click at [643, 418] on nb-card-body "How satisfied are you with the website ? Unsatisfy Can Improve Good Best Will y…" at bounding box center [649, 333] width 564 height 268
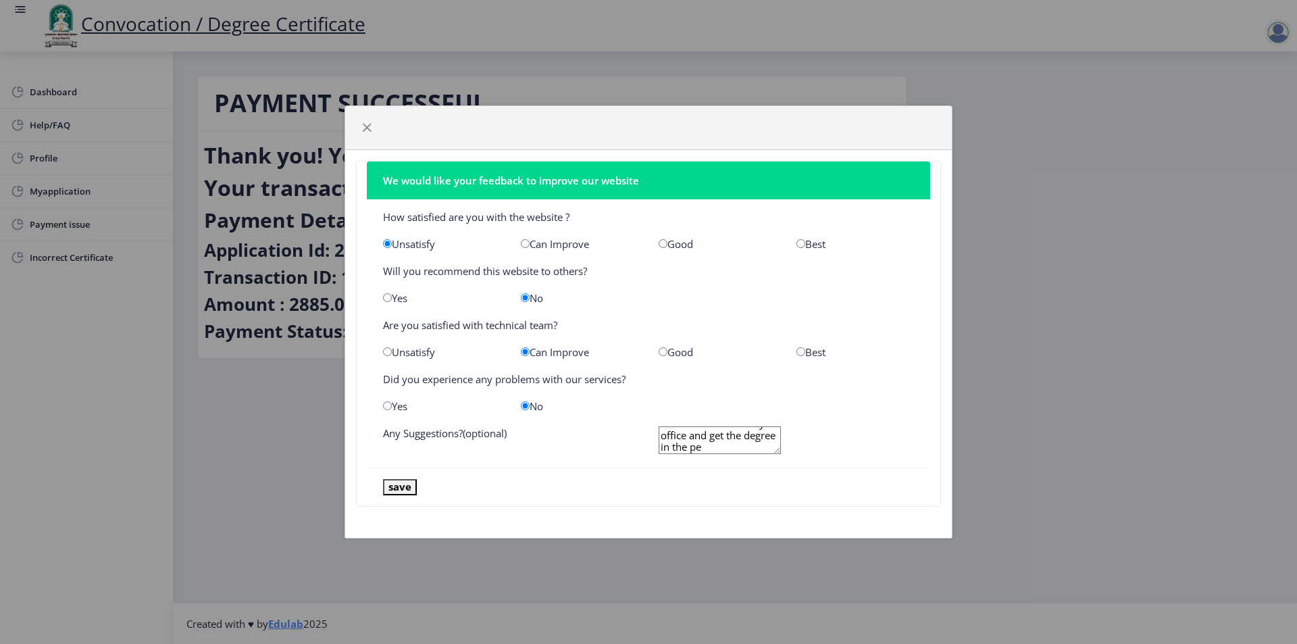
scroll to position [70, 0]
type textarea "why is the only option for getting a degree on an university website ? why is t…"
click at [405, 482] on button "save" at bounding box center [400, 487] width 34 height 16
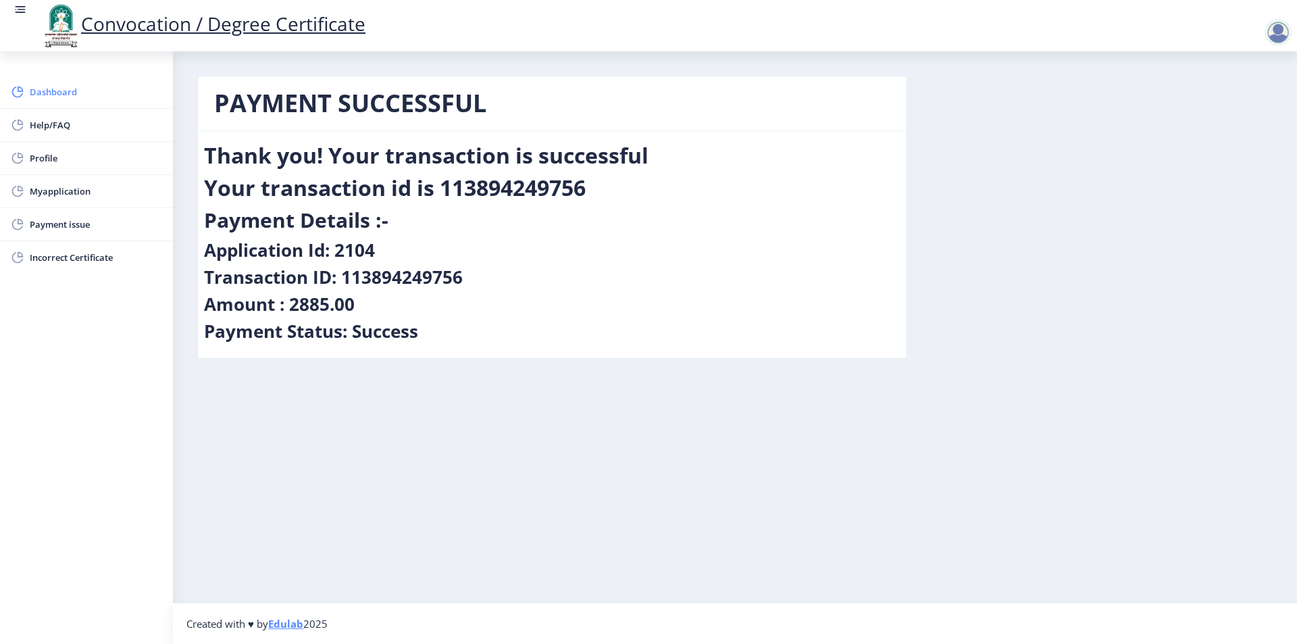
click at [66, 91] on span "Dashboard" at bounding box center [96, 92] width 132 height 16
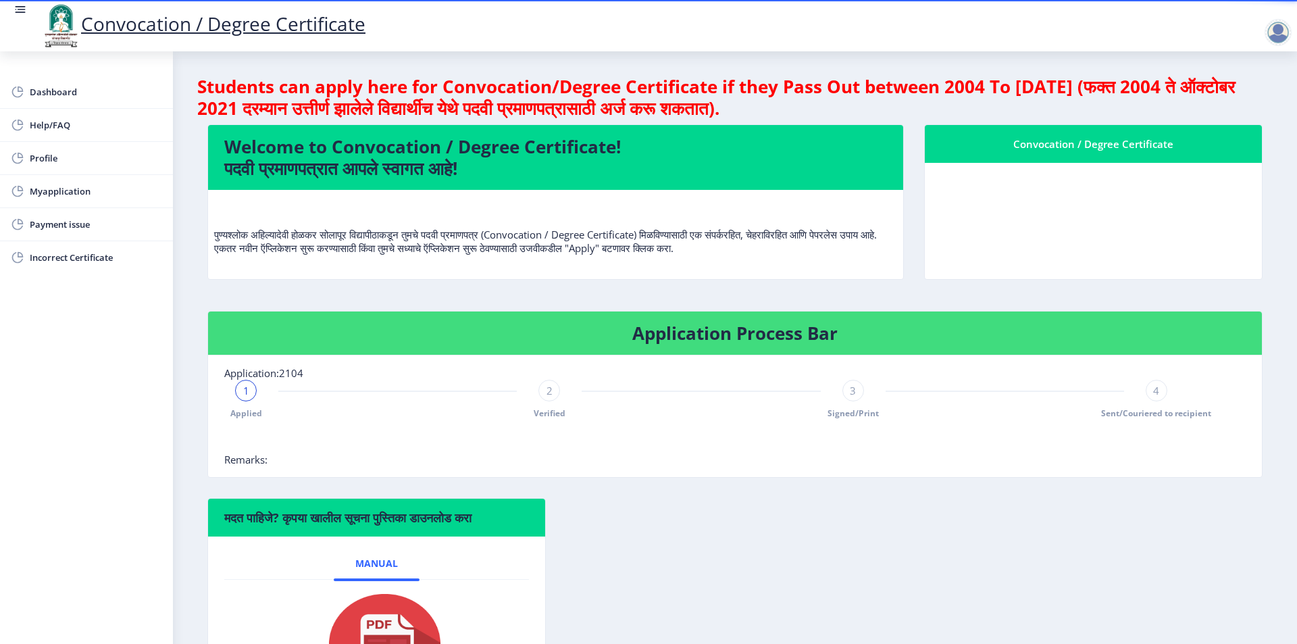
scroll to position [147, 0]
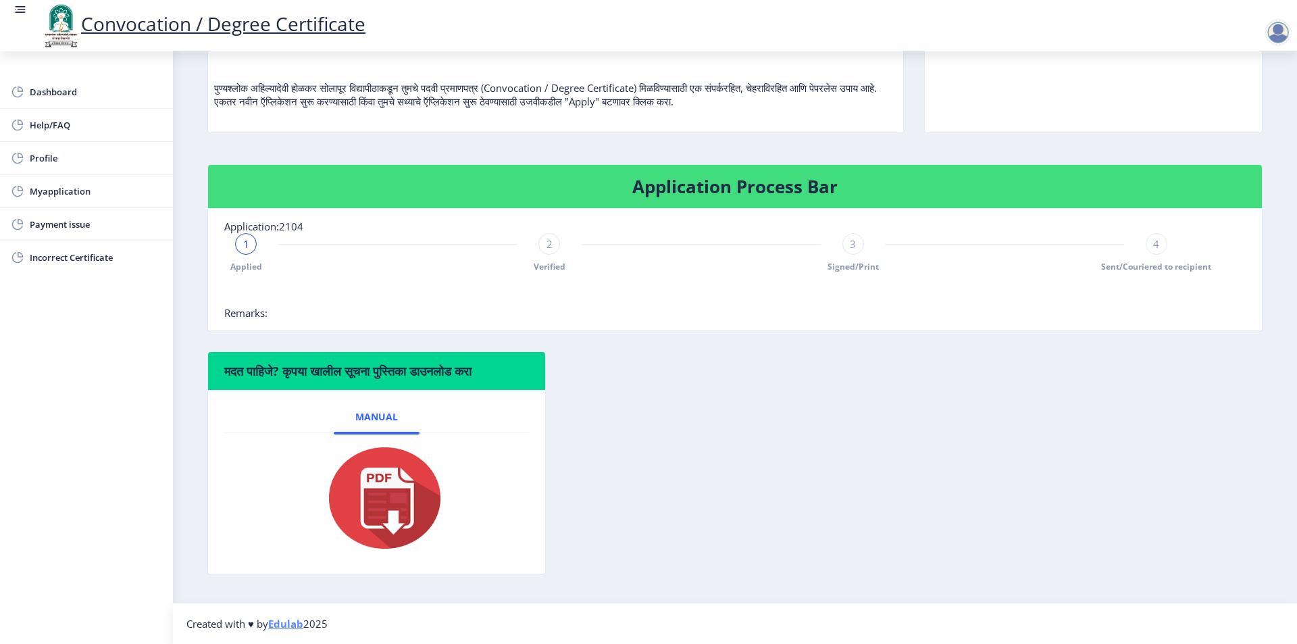
click at [415, 451] on img at bounding box center [376, 498] width 135 height 108
click at [1154, 249] on span "4" at bounding box center [1156, 244] width 6 height 14
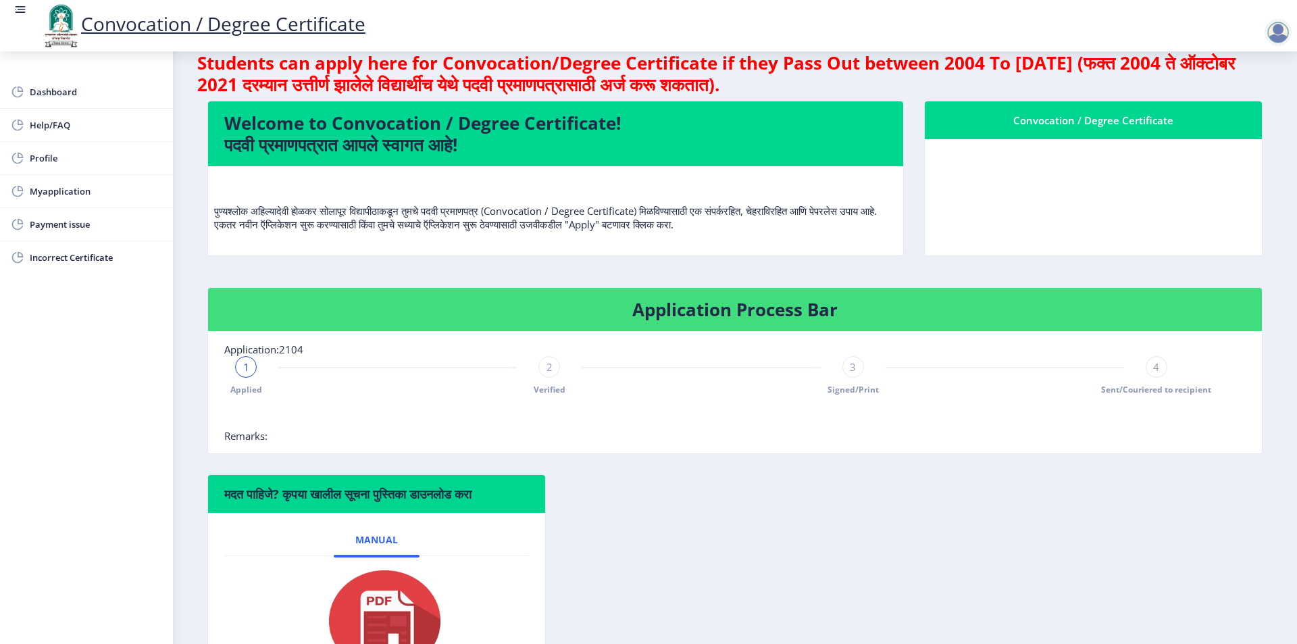
scroll to position [0, 0]
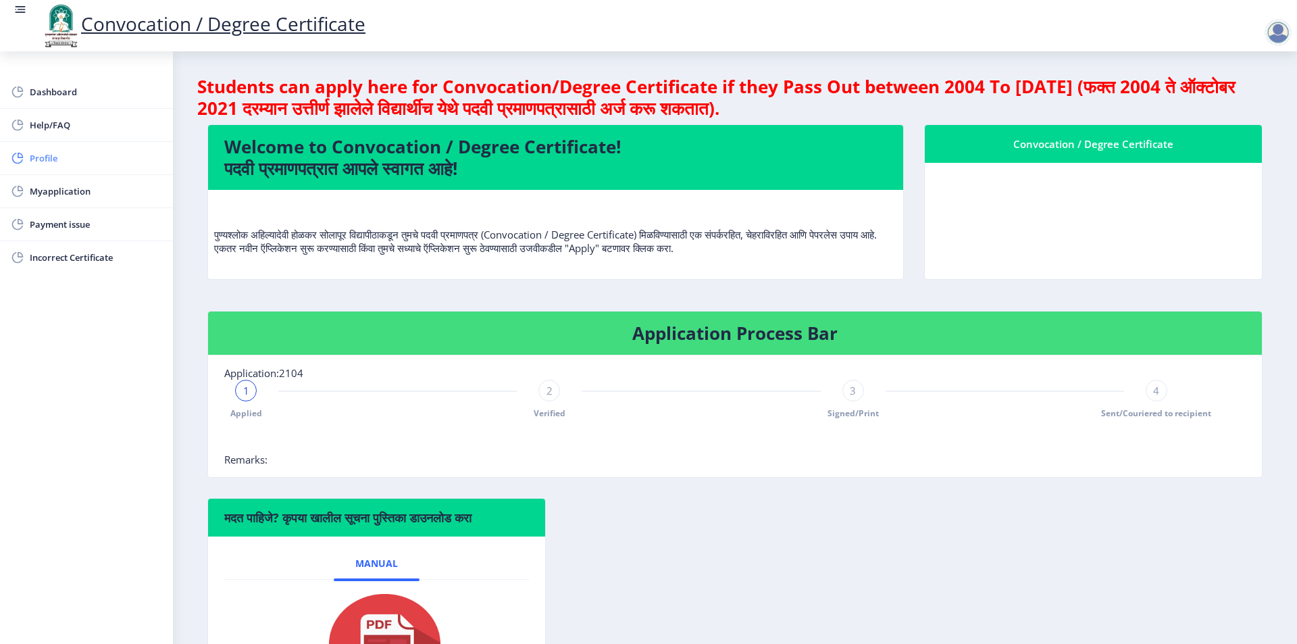
click at [45, 161] on span "Profile" at bounding box center [96, 158] width 132 height 16
select select "[DEMOGRAPHIC_DATA]"
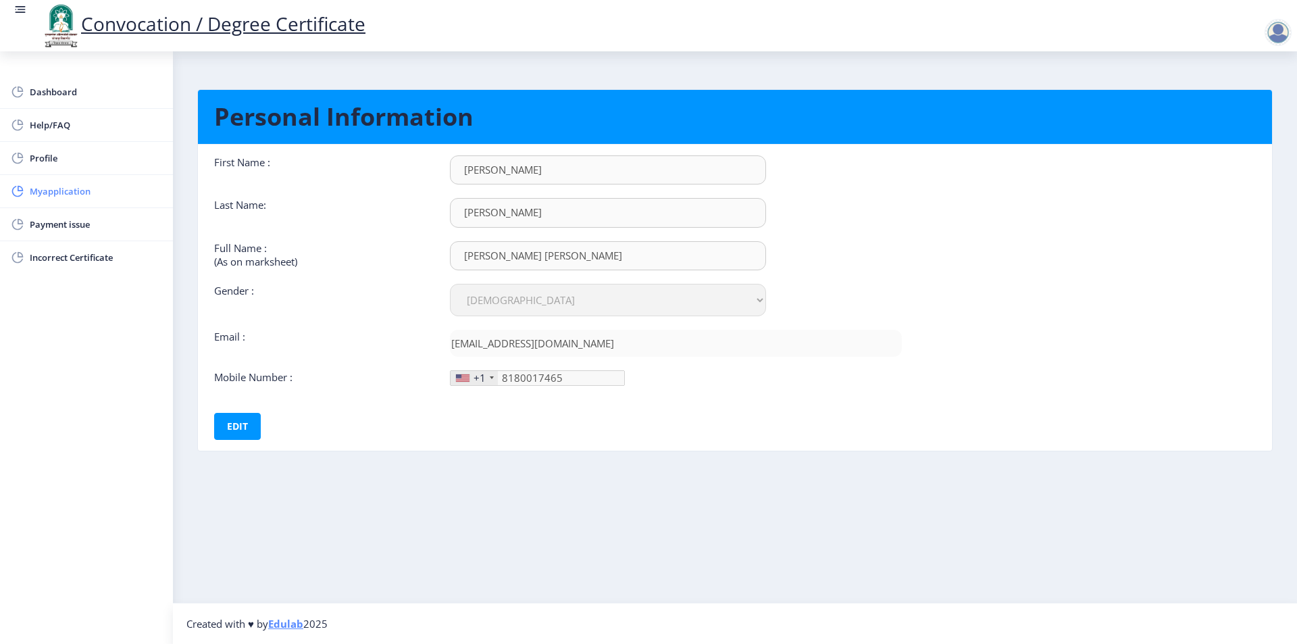
click at [70, 196] on span "Myapplication" at bounding box center [96, 191] width 132 height 16
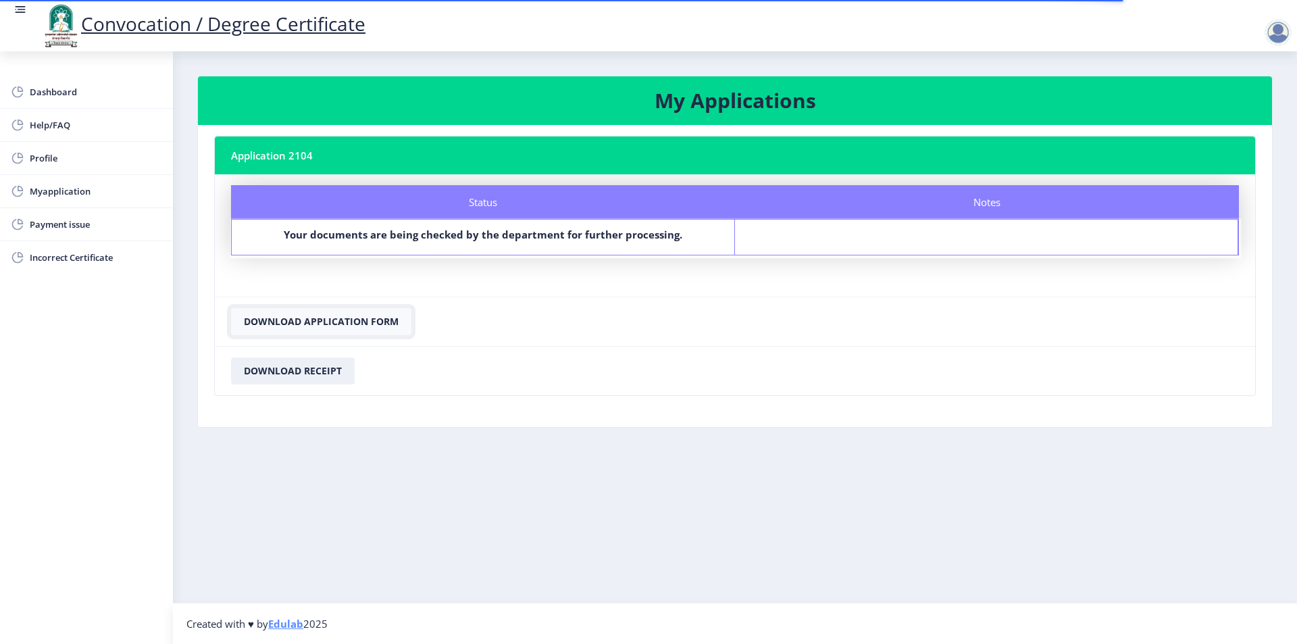
click at [295, 315] on button "Download Application Form" at bounding box center [321, 321] width 180 height 27
click at [358, 323] on button "Download Application Form" at bounding box center [321, 321] width 180 height 27
click at [288, 364] on button "Download Receipt" at bounding box center [293, 370] width 124 height 27
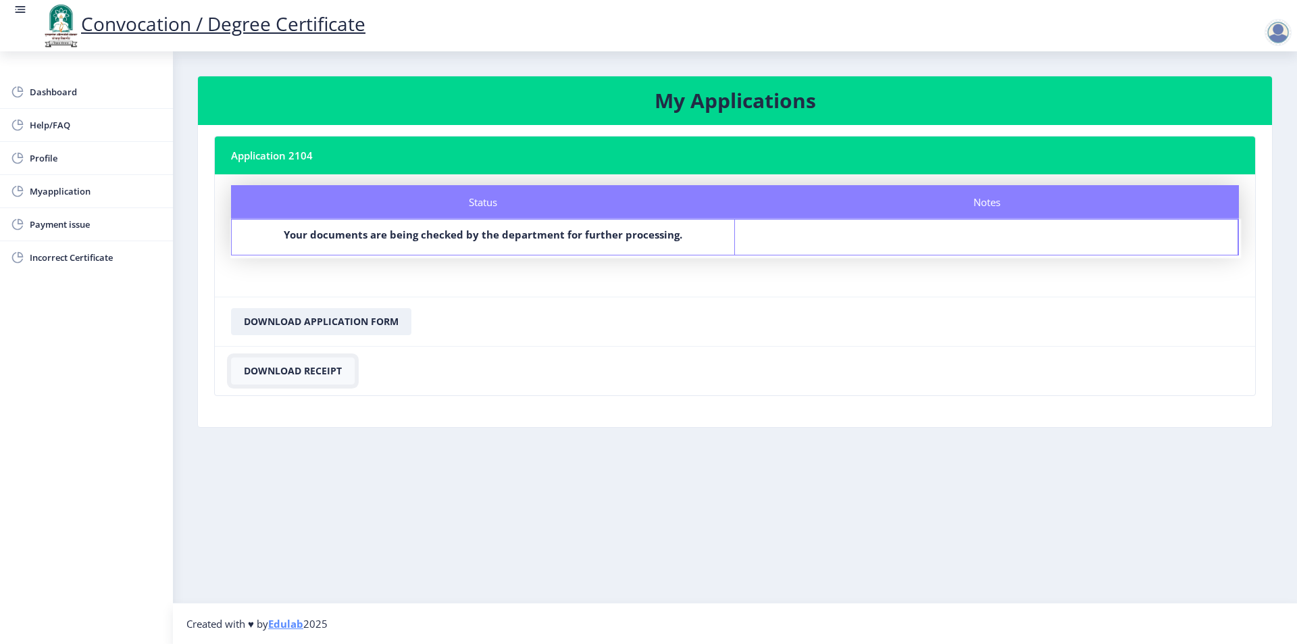
click at [308, 372] on button "Download Receipt" at bounding box center [293, 370] width 124 height 27
click at [305, 372] on button "Download Receipt" at bounding box center [293, 370] width 124 height 27
click at [32, 160] on span "Profile" at bounding box center [96, 158] width 132 height 16
select select
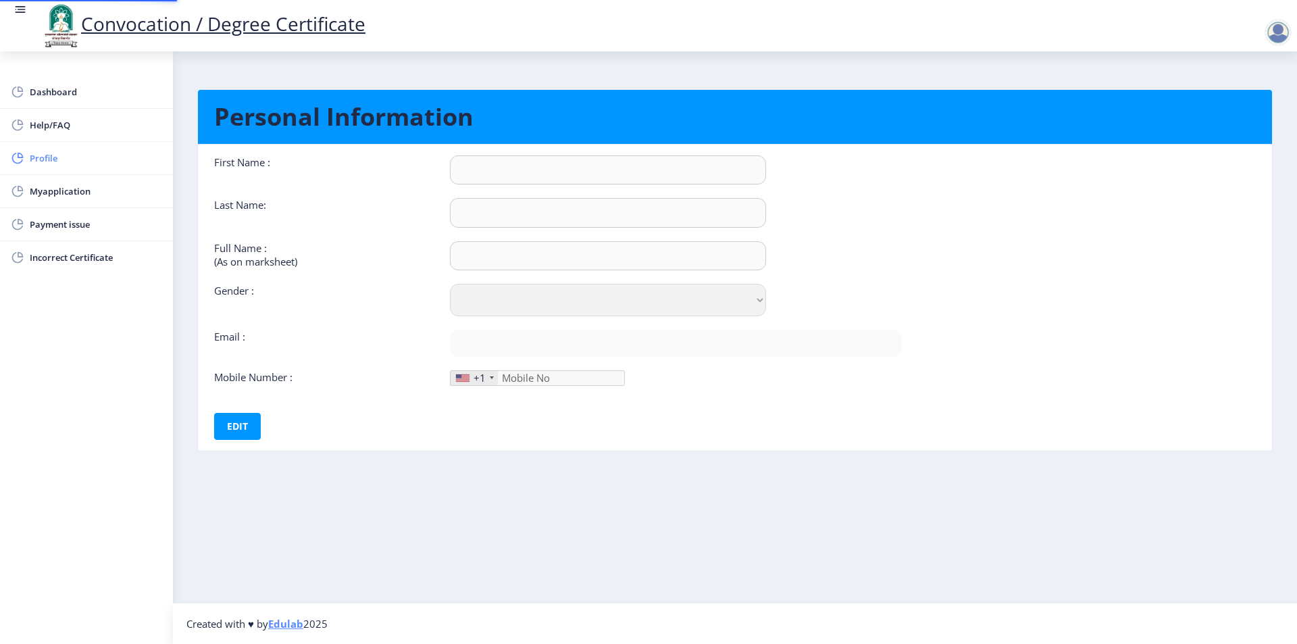
type input "[PERSON_NAME]"
type input "[PERSON_NAME] [PERSON_NAME]"
select select "[DEMOGRAPHIC_DATA]"
type input "[EMAIL_ADDRESS][DOMAIN_NAME]"
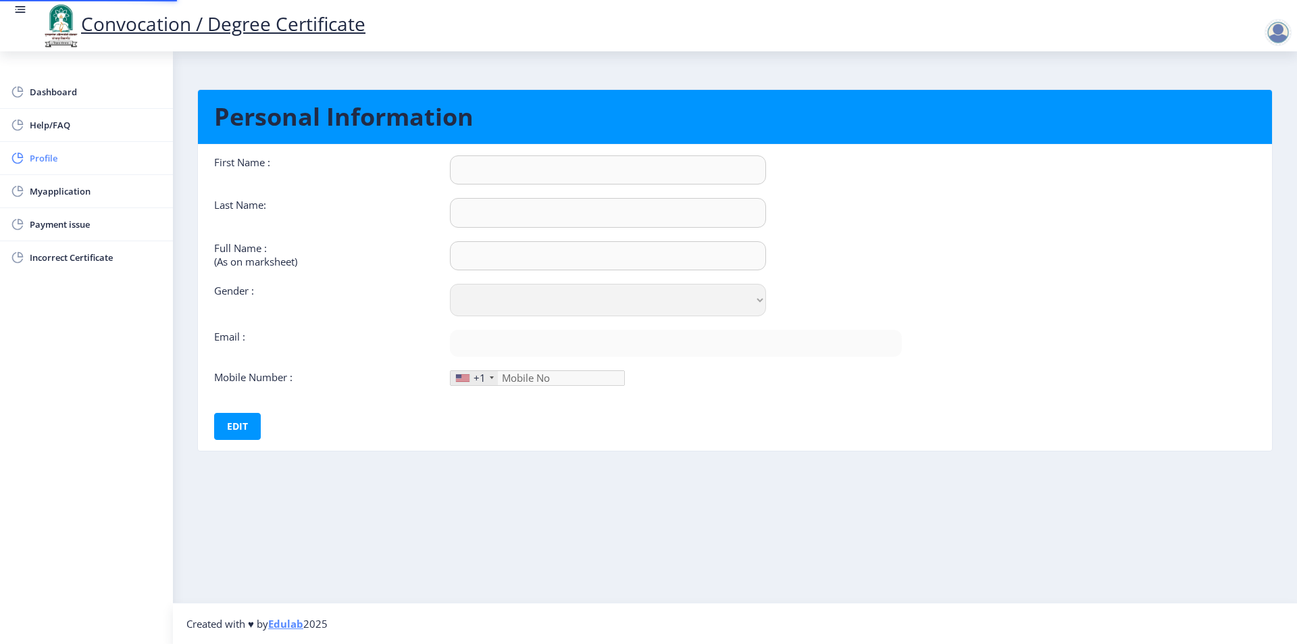
type input "8180017465"
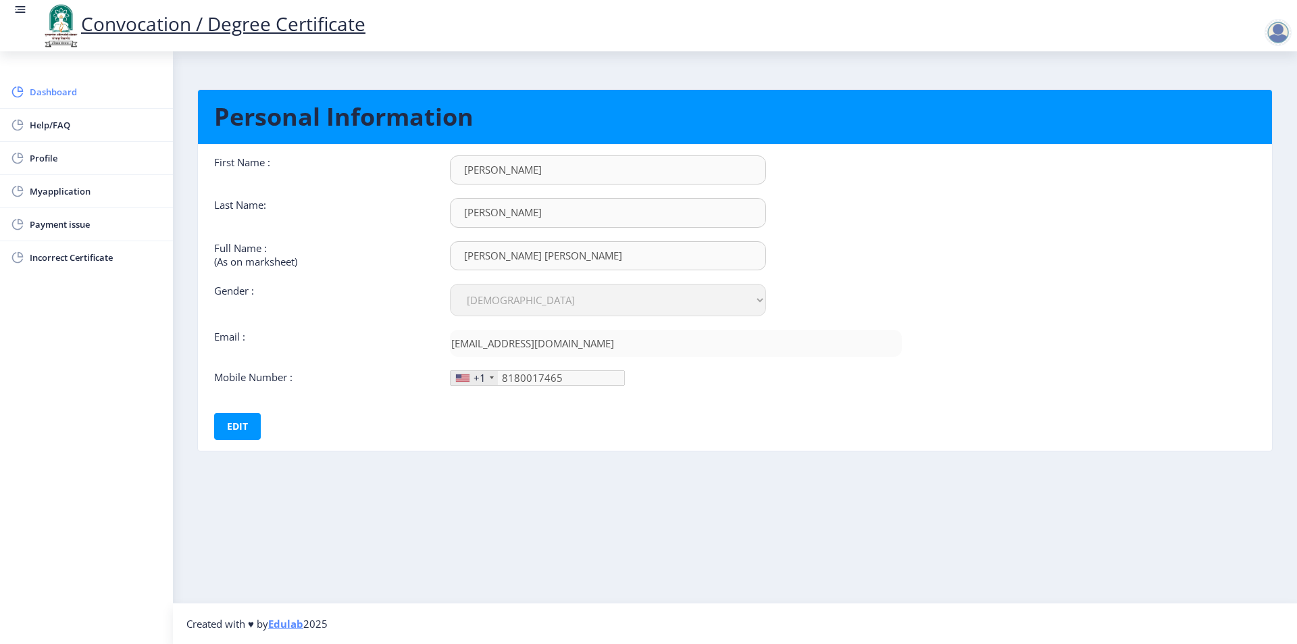
click at [61, 93] on span "Dashboard" at bounding box center [96, 92] width 132 height 16
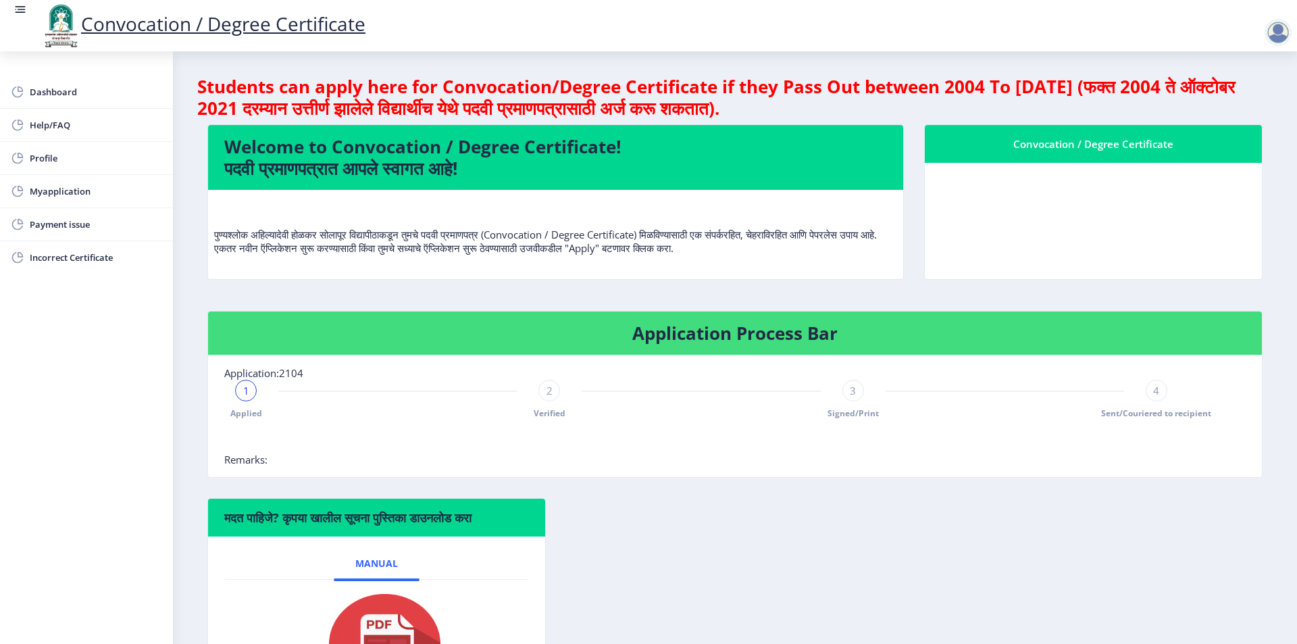
click at [241, 386] on div "1" at bounding box center [246, 391] width 22 height 22
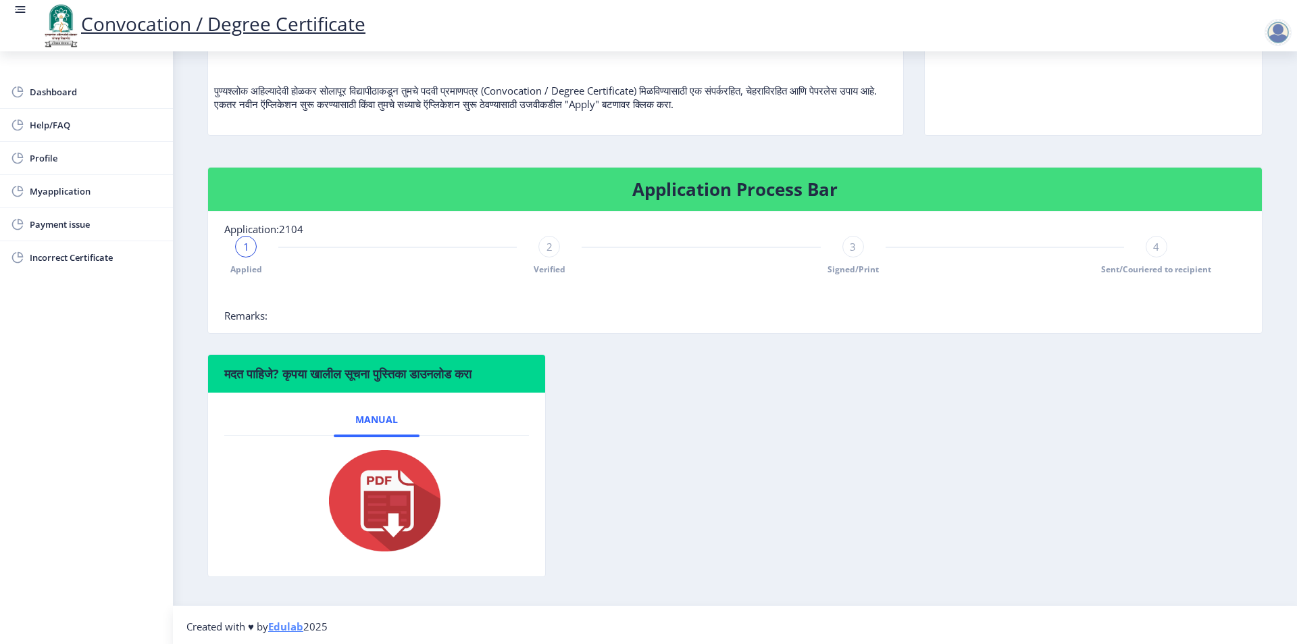
scroll to position [147, 0]
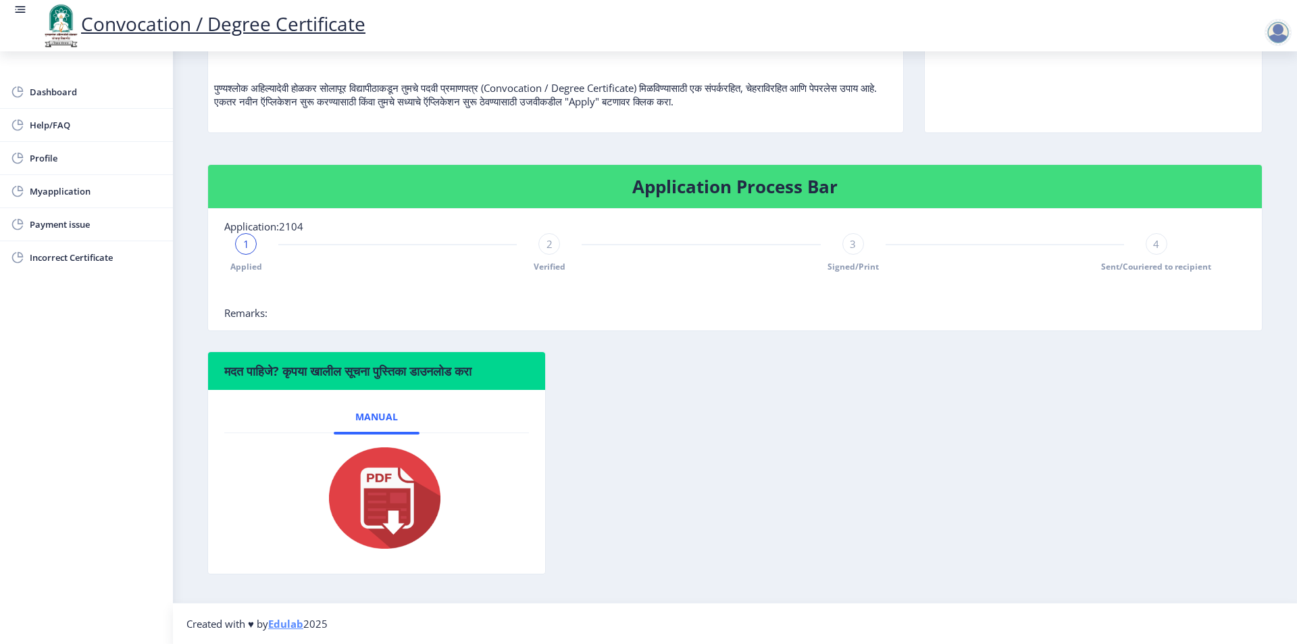
click at [545, 245] on div "2" at bounding box center [550, 244] width 22 height 22
click at [547, 243] on span "2" at bounding box center [550, 244] width 6 height 14
click at [243, 243] on rect at bounding box center [246, 244] width 14 height 14
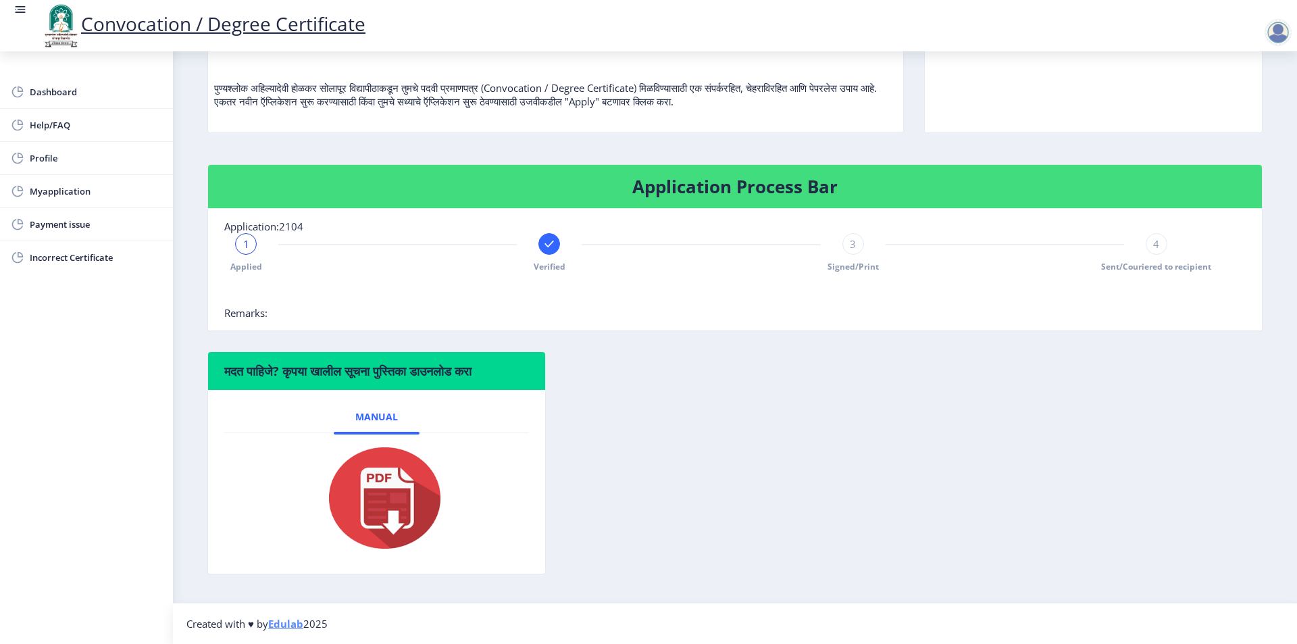
click at [847, 247] on div "3" at bounding box center [854, 244] width 22 height 22
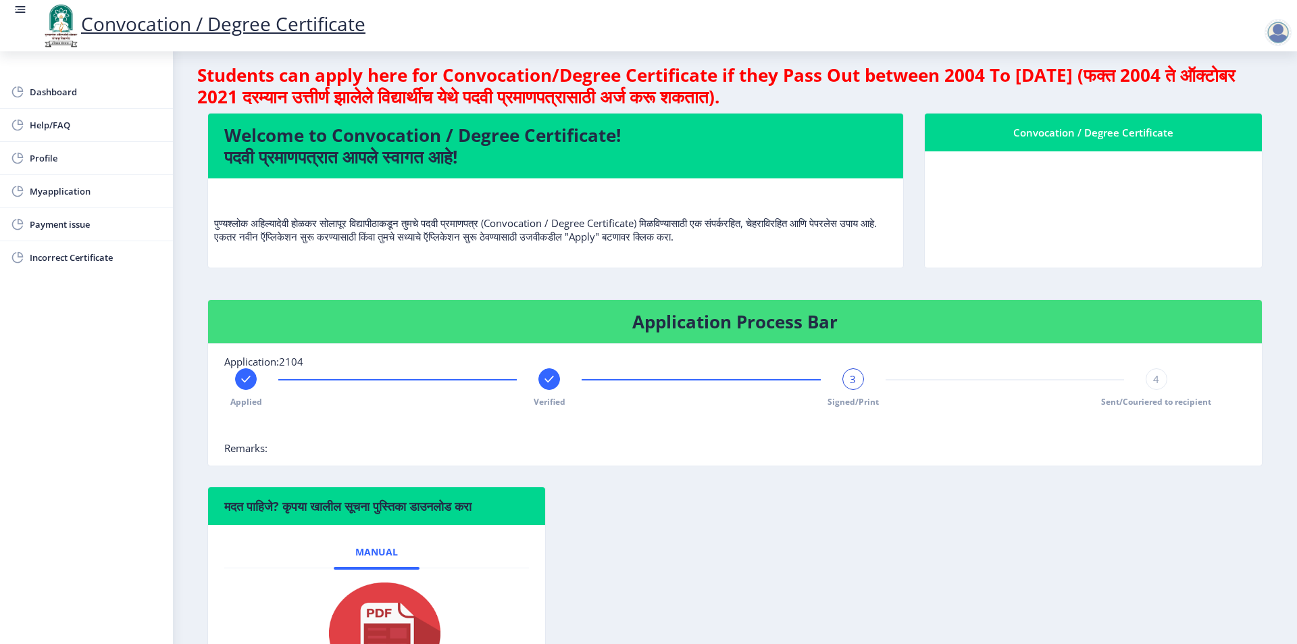
scroll to position [0, 0]
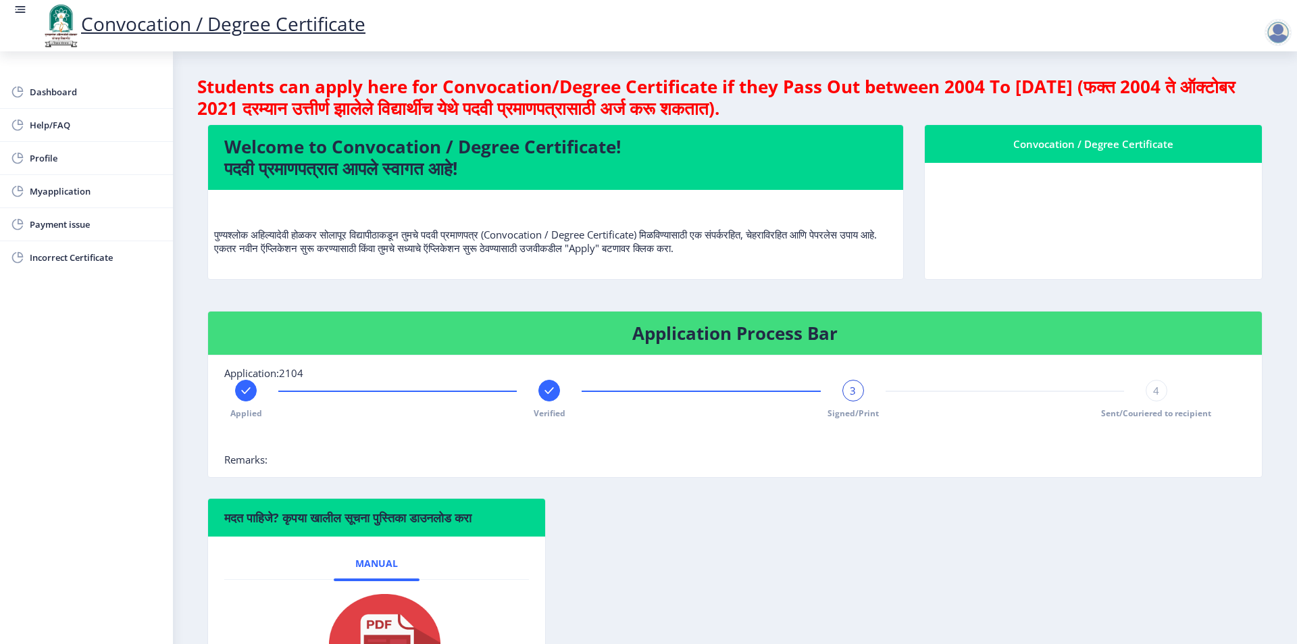
click at [1055, 178] on nb-card-body at bounding box center [1093, 221] width 337 height 116
click at [1064, 149] on div "Convocation / Degree Certificate" at bounding box center [1093, 144] width 305 height 16
click at [1288, 30] on div at bounding box center [1278, 32] width 27 height 27
click at [51, 159] on span "Profile" at bounding box center [96, 158] width 132 height 16
select select
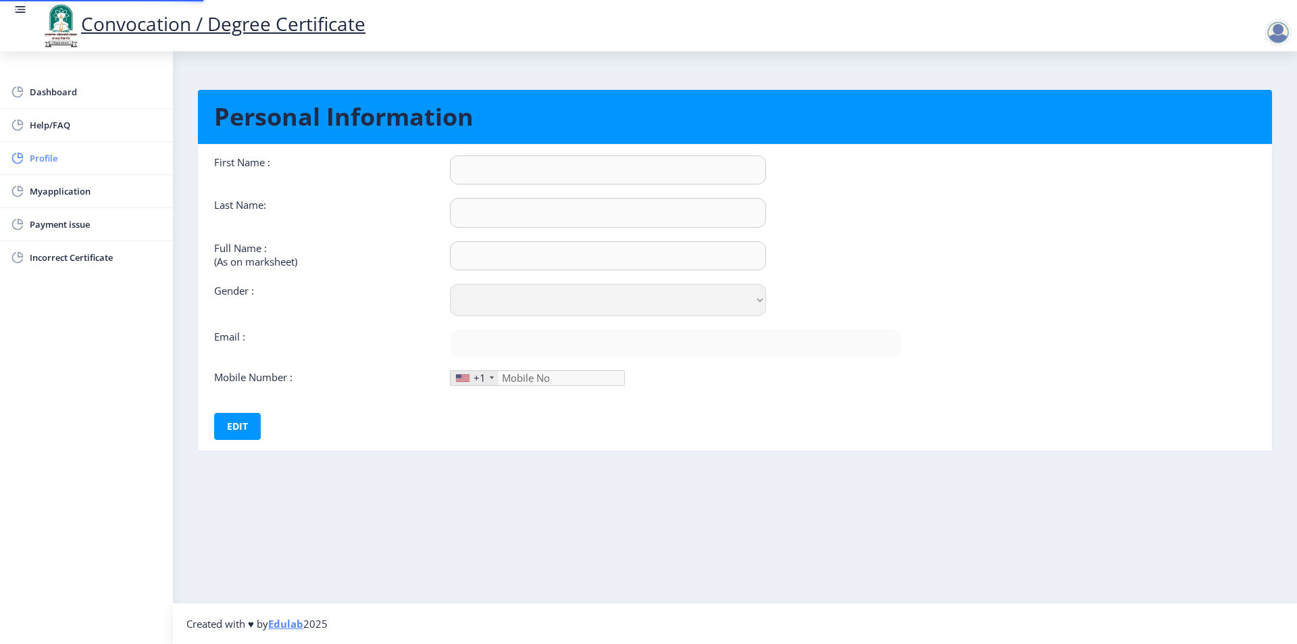
type input "[PERSON_NAME]"
type input "[PERSON_NAME] [PERSON_NAME]"
select select "[DEMOGRAPHIC_DATA]"
type input "[EMAIL_ADDRESS][DOMAIN_NAME]"
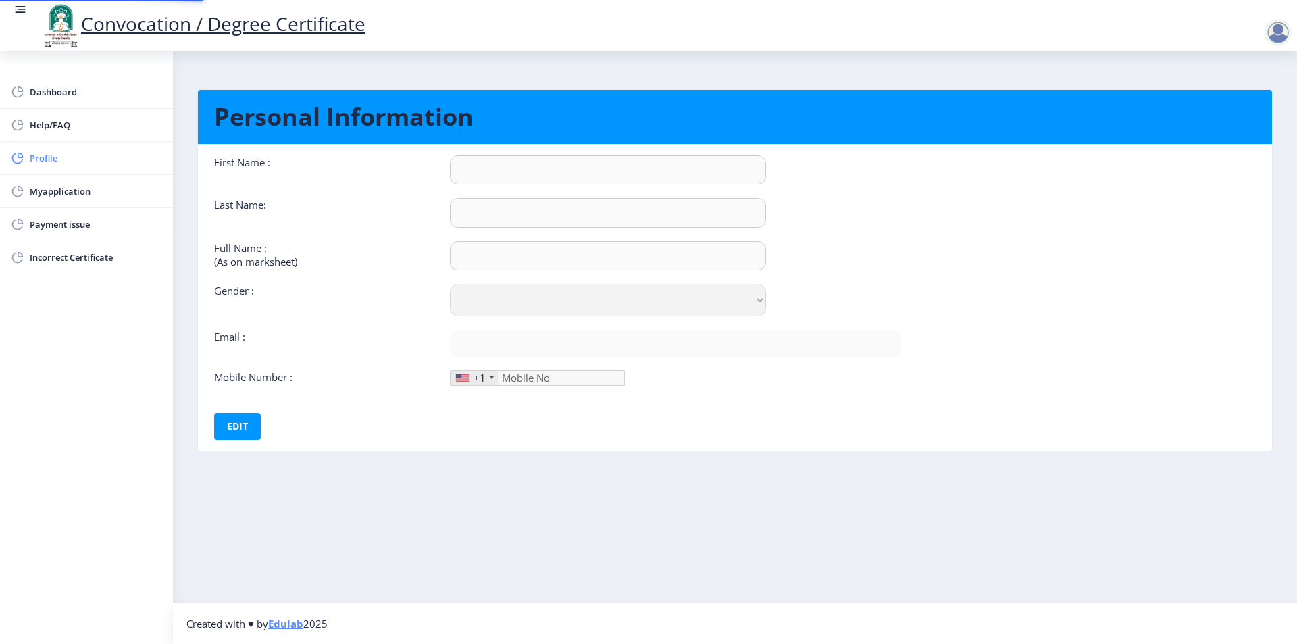
type input "8180017465"
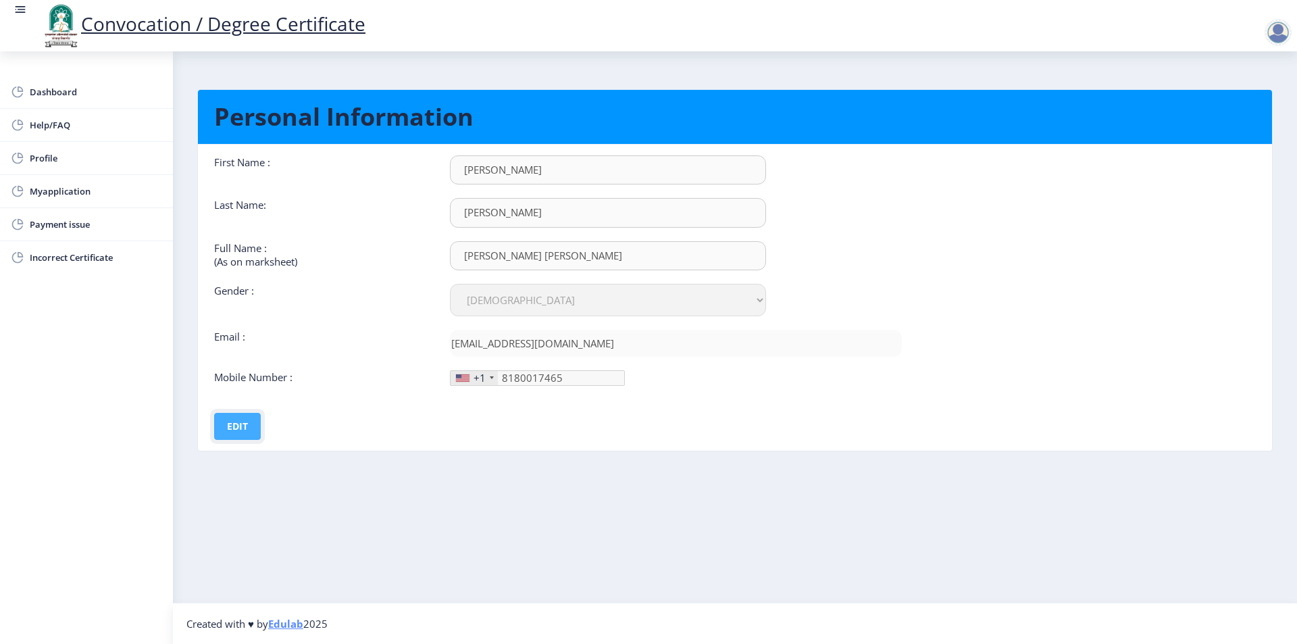
click at [246, 430] on button "Edit" at bounding box center [237, 426] width 47 height 27
click at [253, 421] on button "Save" at bounding box center [246, 426] width 49 height 27
click at [242, 419] on button "Edit" at bounding box center [237, 426] width 47 height 27
click at [639, 184] on input "[PERSON_NAME] [PERSON_NAME]" at bounding box center [608, 169] width 316 height 29
type input "[PERSON_NAME] [PERSON_NAME]"
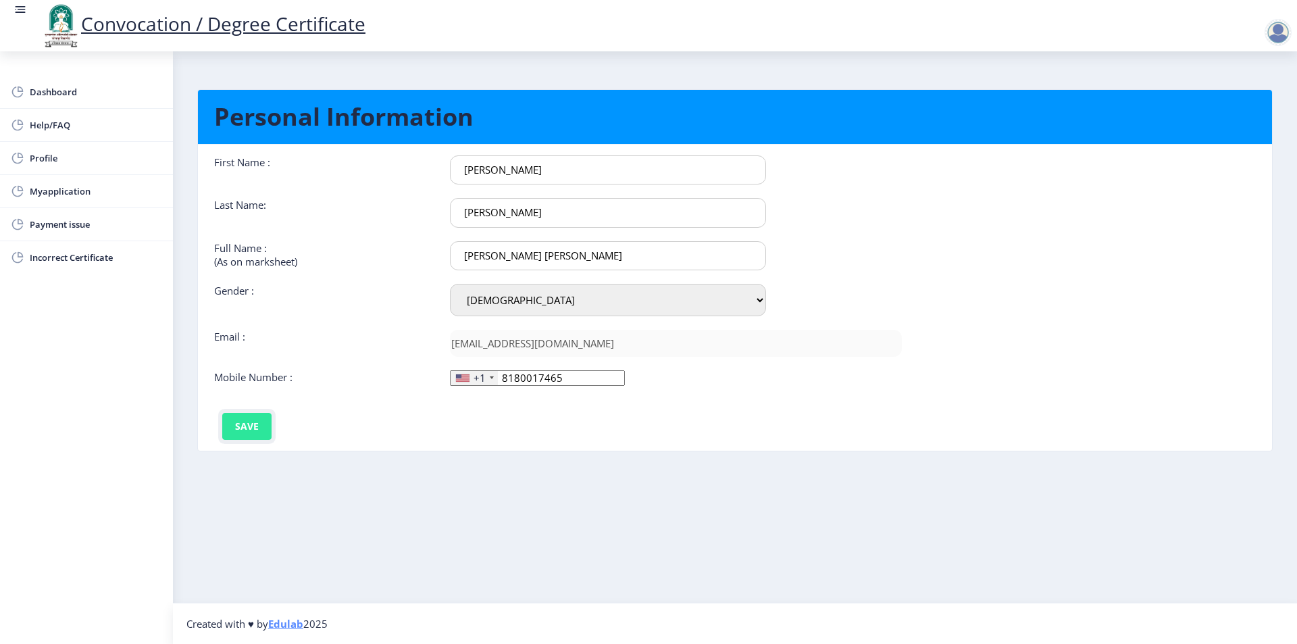
click at [231, 426] on button "Save" at bounding box center [246, 426] width 49 height 27
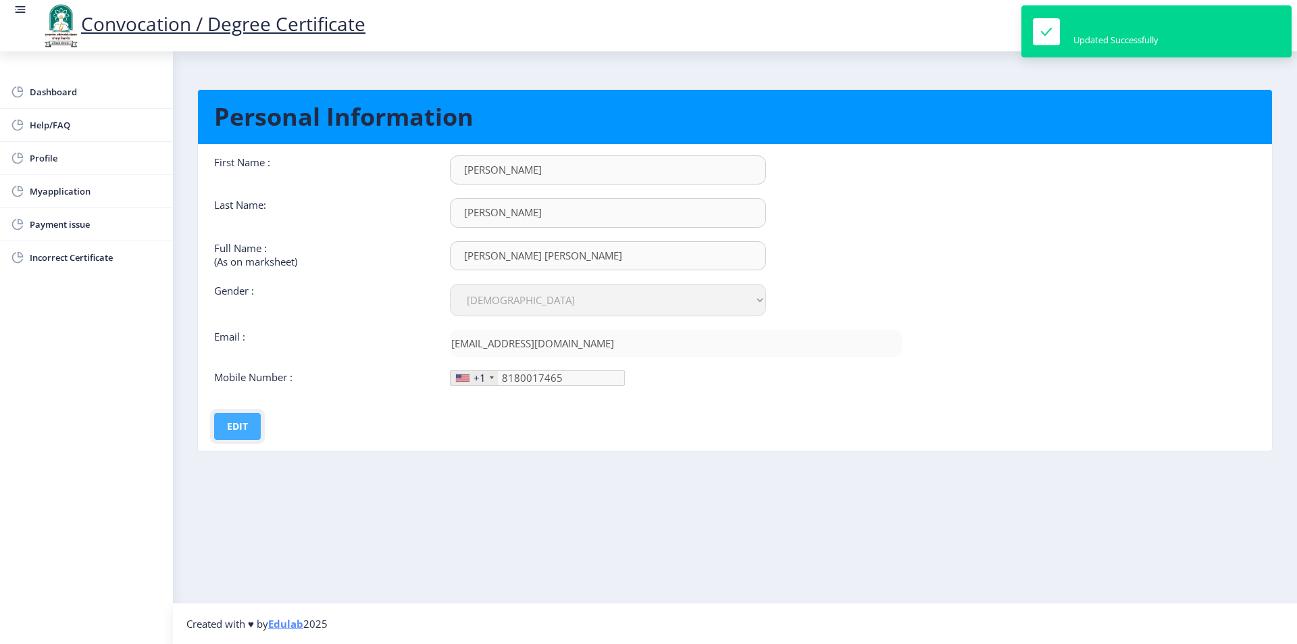
click at [234, 425] on button "Edit" at bounding box center [237, 426] width 47 height 27
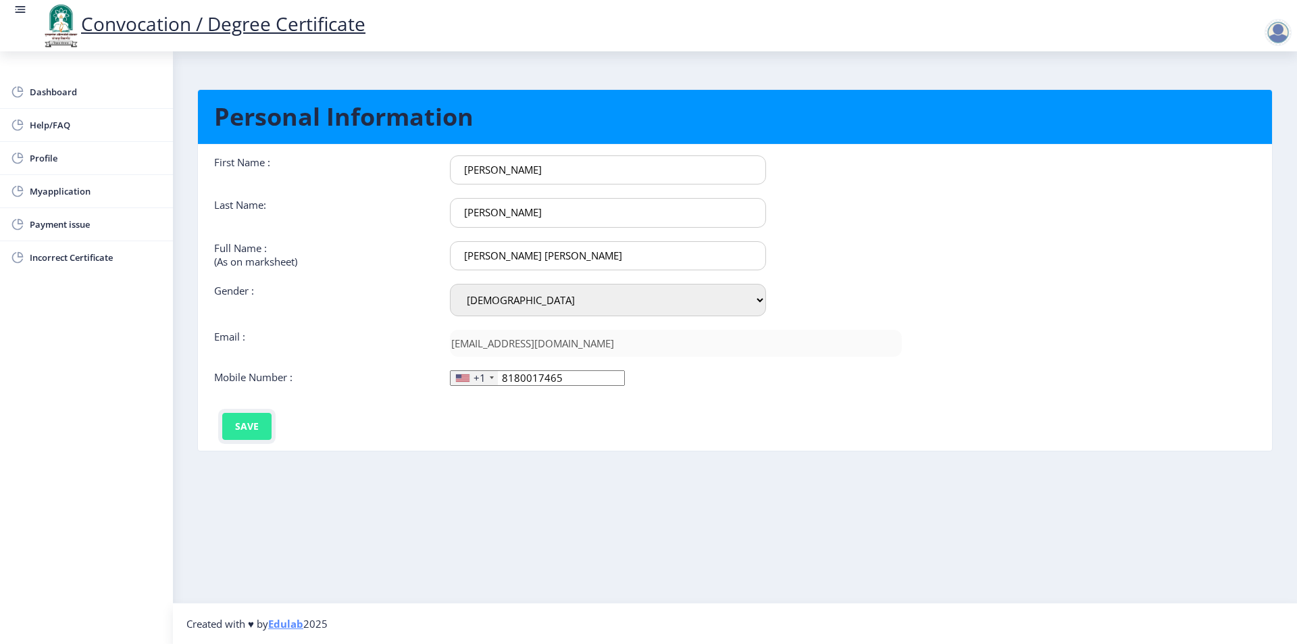
click at [254, 429] on button "Save" at bounding box center [246, 426] width 49 height 27
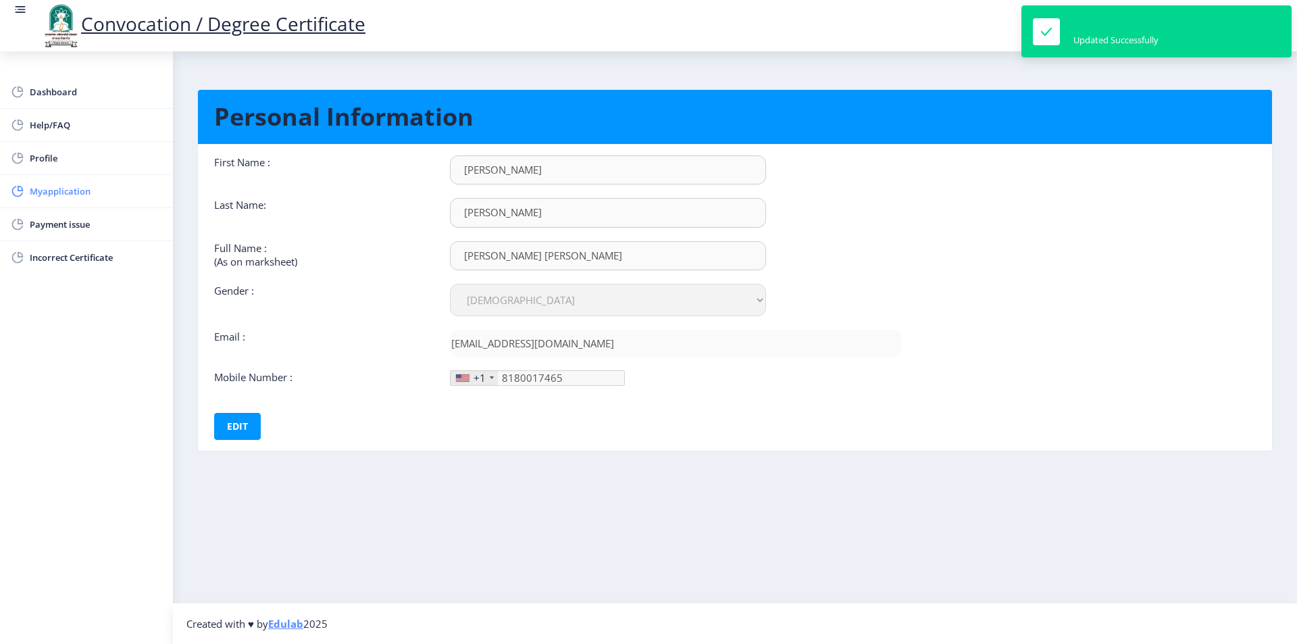
click at [74, 191] on span "Myapplication" at bounding box center [96, 191] width 132 height 16
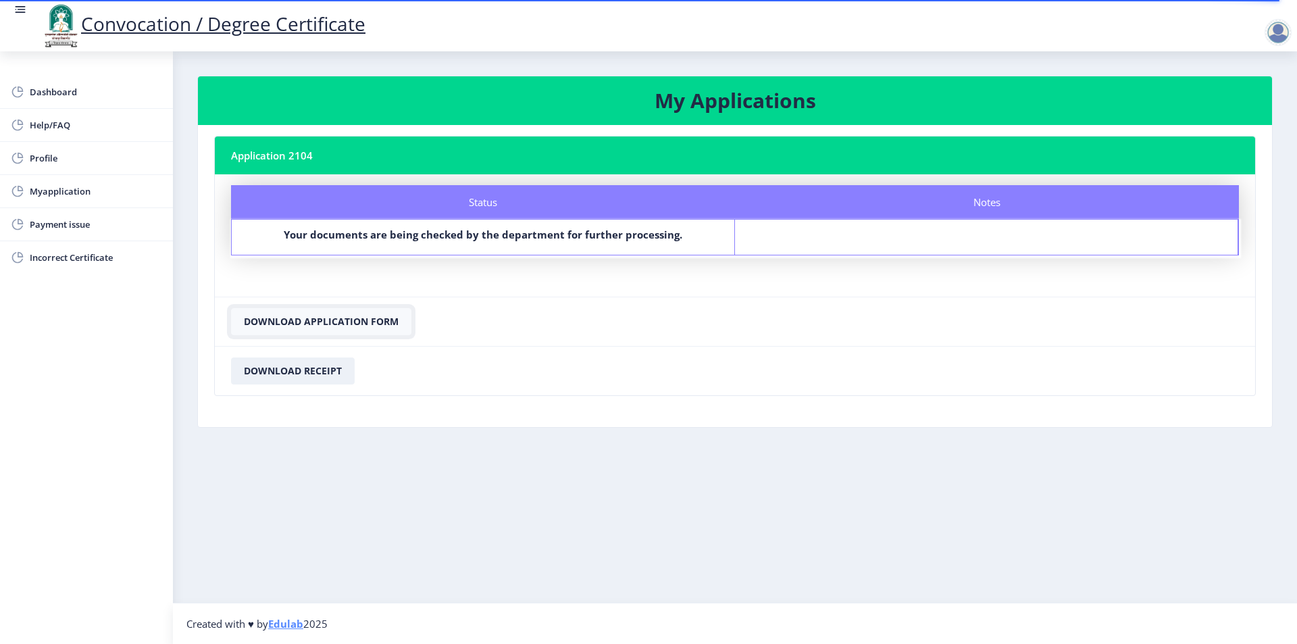
click at [291, 325] on button "Download Application Form" at bounding box center [321, 321] width 180 height 27
click at [330, 316] on button "Download Application Form" at bounding box center [321, 321] width 180 height 27
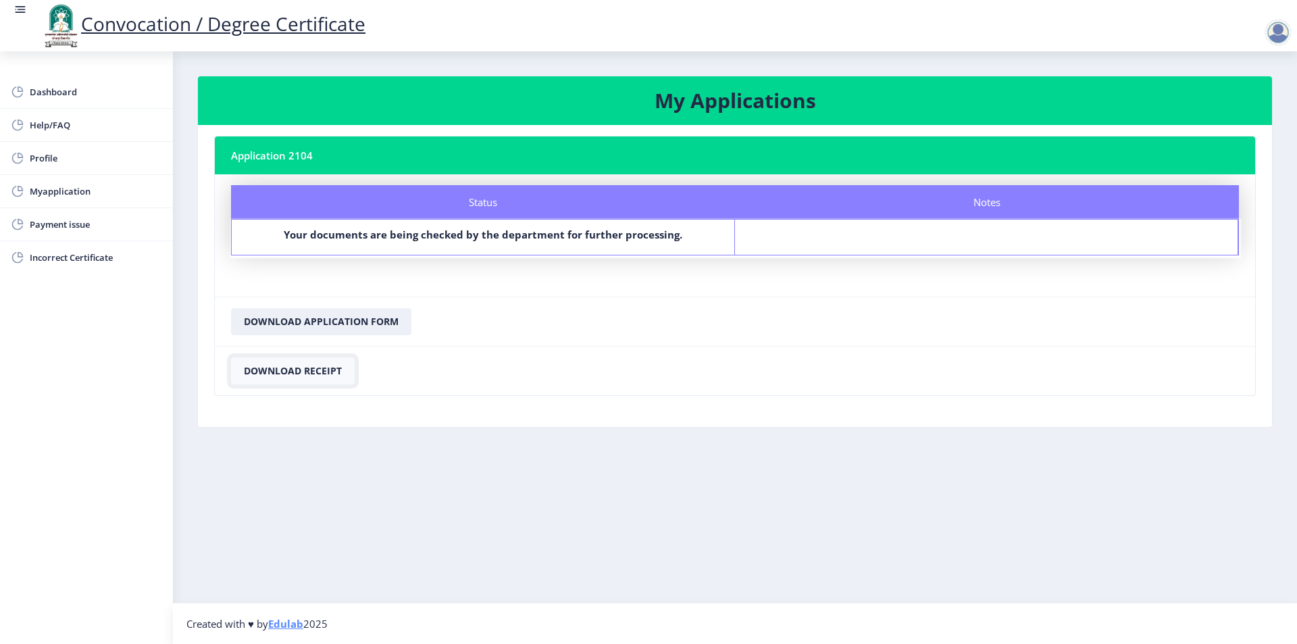
click at [318, 373] on button "Download Receipt" at bounding box center [293, 370] width 124 height 27
